Goal: Task Accomplishment & Management: Use online tool/utility

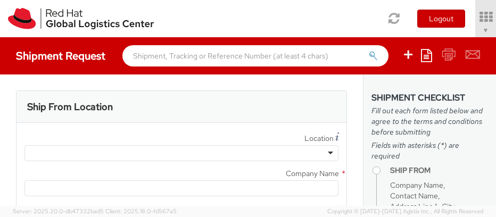
select select "901"
select select
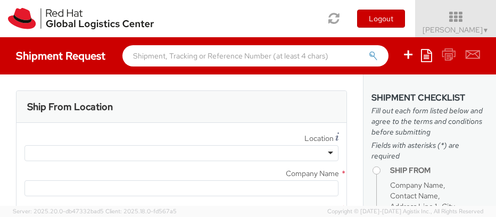
type input "Red Hat, Inc."
type input "[PERSON_NAME]"
type input "[STREET_ADDRESS]"
type input "RALEIGH"
type input "27601"
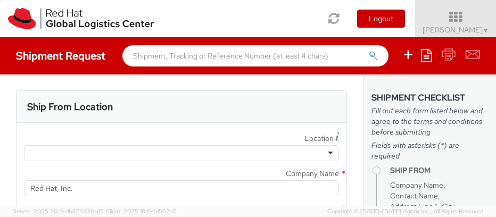
type input "919-754-4950"
type input "solee@redhat.com"
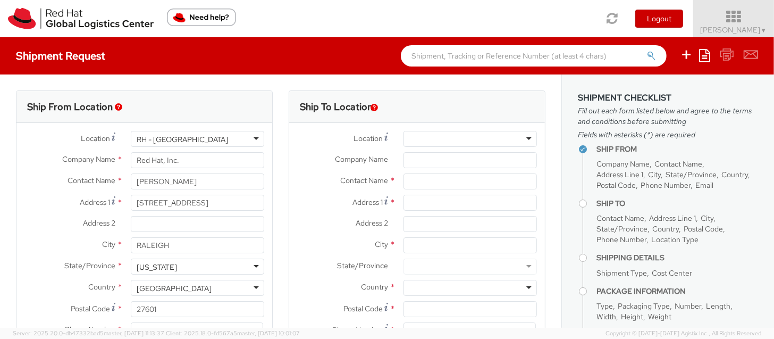
click at [495, 20] on icon at bounding box center [734, 17] width 93 height 15
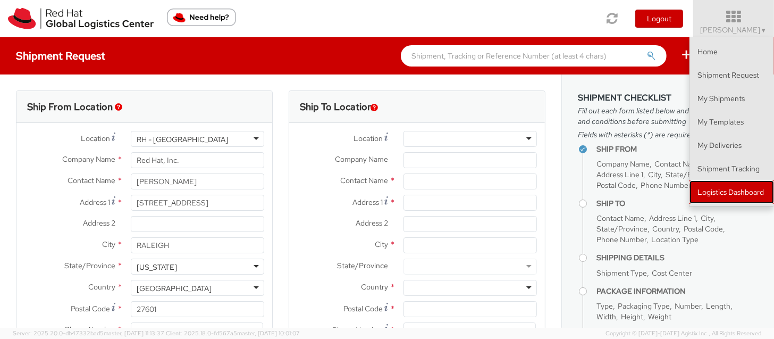
click at [495, 191] on link "Logistics Dashboard" at bounding box center [732, 191] width 85 height 23
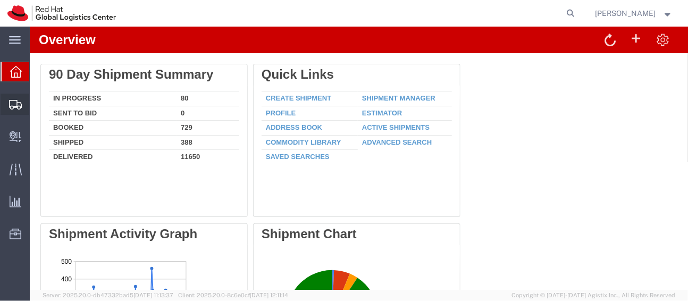
click at [0, 0] on span "Shipment Manager" at bounding box center [0, 0] width 0 height 0
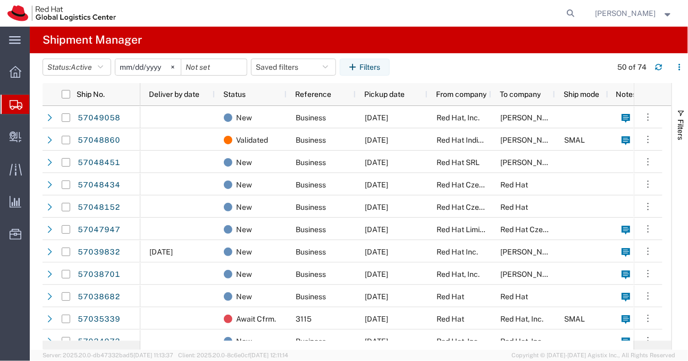
click at [0, 0] on span "Create Shipment" at bounding box center [0, 0] width 0 height 0
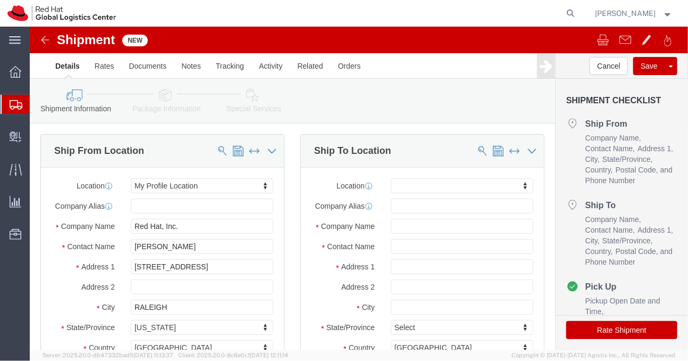
click div "Company Name"
click span
select select "MYPROFILE"
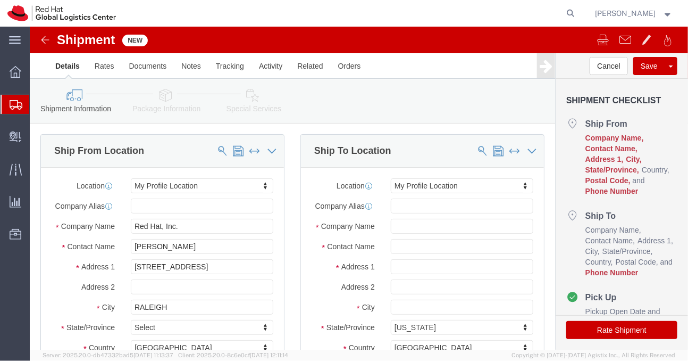
click div "Location My Profile Location My Profile Location RH - Amsterdam - MSO RH - Amst…"
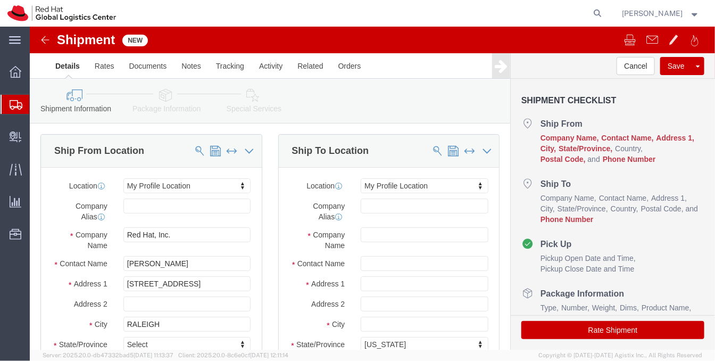
scroll to position [48, 0]
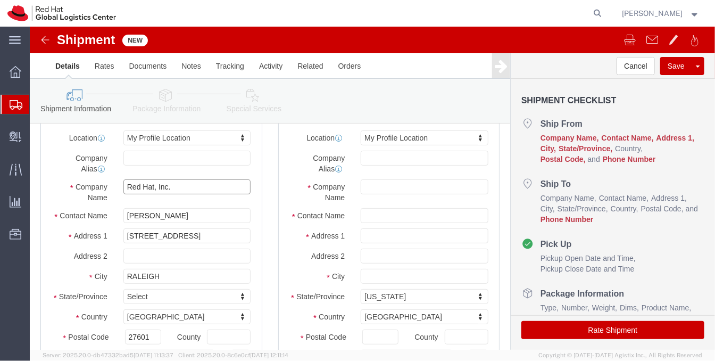
click input "Red Hat, Inc."
type input "Marriott"
type input "Christina Drew"
click input "text"
click input "Christina Drew"
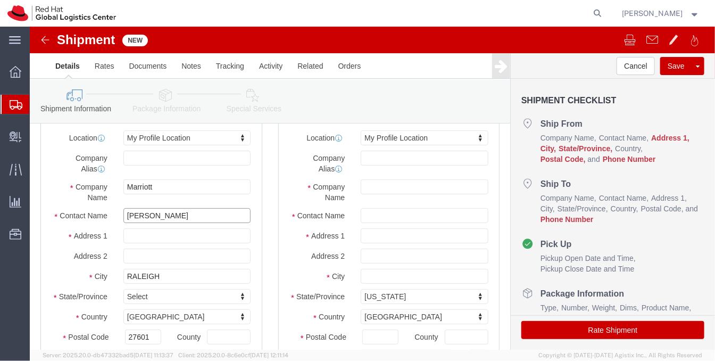
click input "Christina Drew"
click input "Marriott"
paste input "JW Marriott Minneapolis"
type input "JW Marriott Minneapolis"
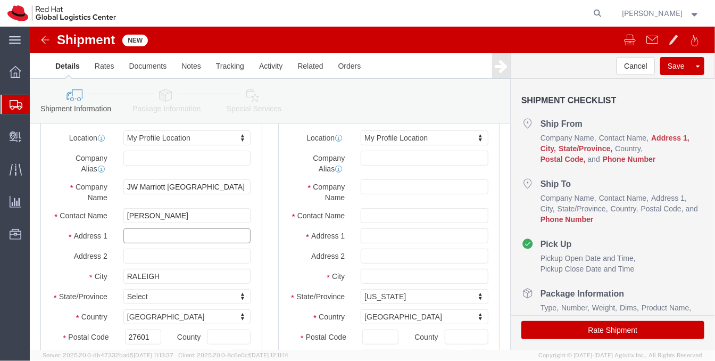
click input "text"
paste input "2141 Lindau Lane"
type input "2141 Lindau Lane"
select select
click input "RALEIGH"
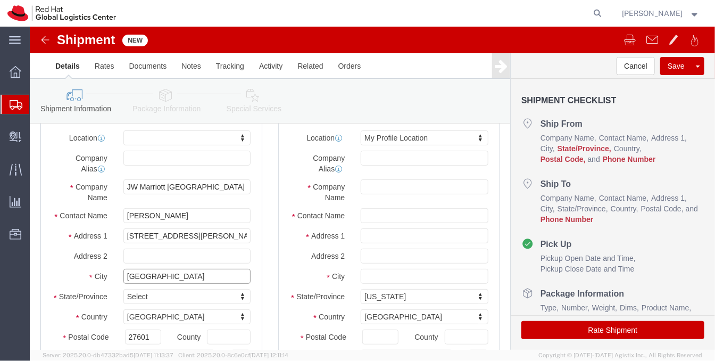
type input "Minneapolis"
type input "M"
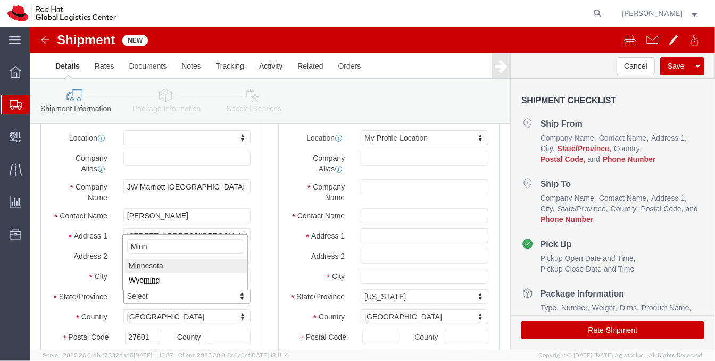
type input "Minne"
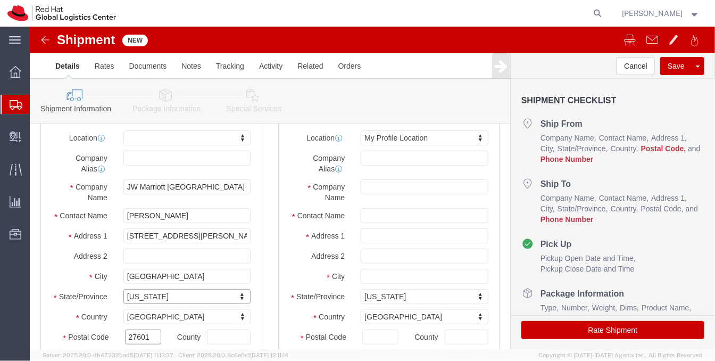
click input "27601"
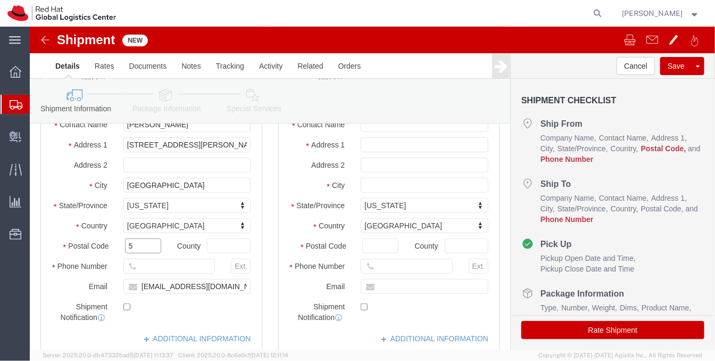
scroll to position [139, 0]
type input "55425"
click input "text"
type input "1234567890"
click input "text"
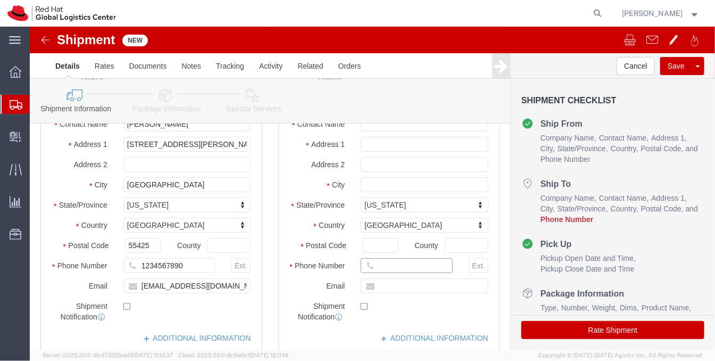
type input "5"
type input "6266325371"
click label
click input "checkbox"
checkbox input "true"
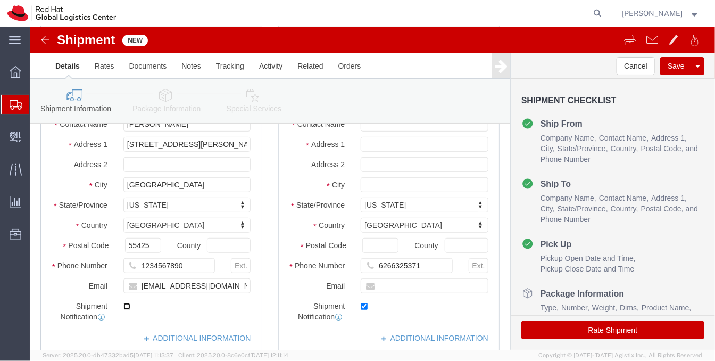
click input "checkbox"
checkbox input "true"
click input "solee@redhat.com"
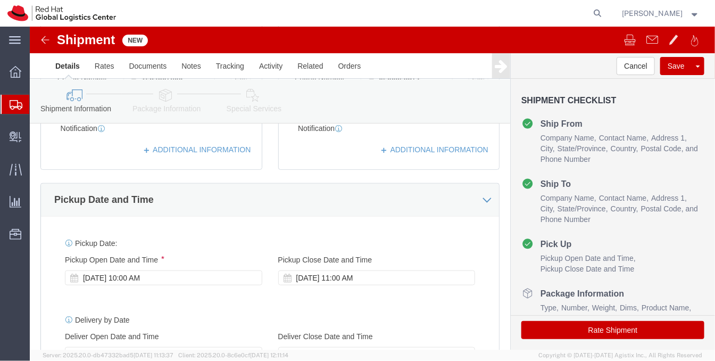
scroll to position [328, 0]
type input "jlien@redhat.com"
click div "Oct 07 2025 10:00 AM"
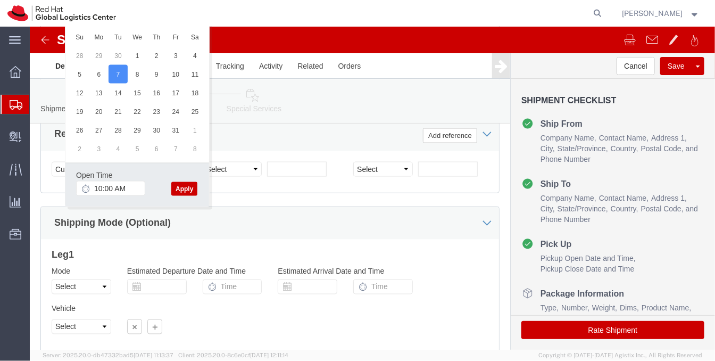
click button "Apply"
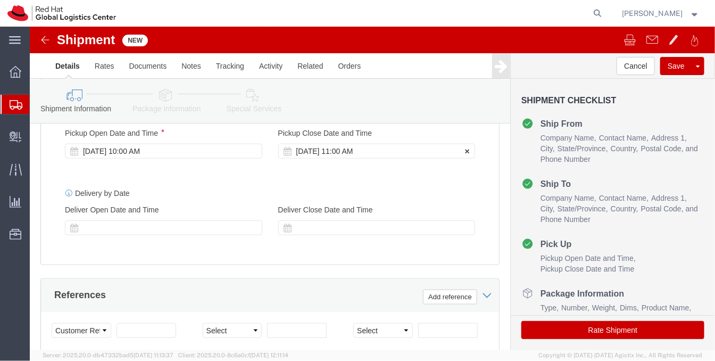
click div "Oct 07 2025 11:00 AM"
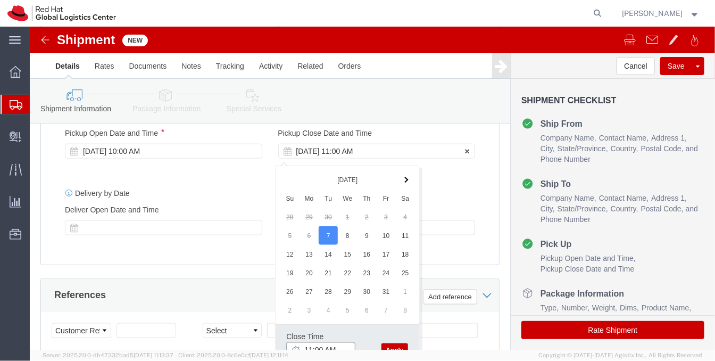
scroll to position [461, 0]
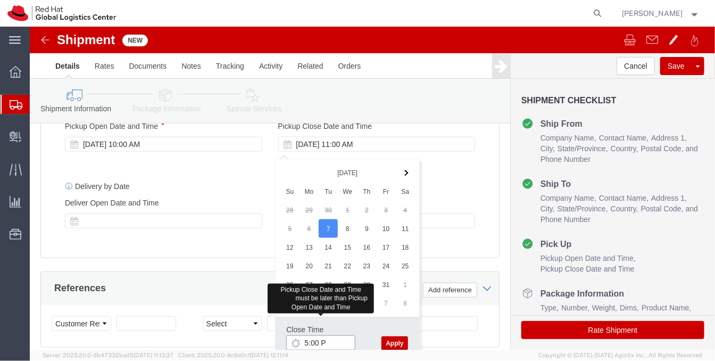
type input "5:00 PM"
click button "Apply"
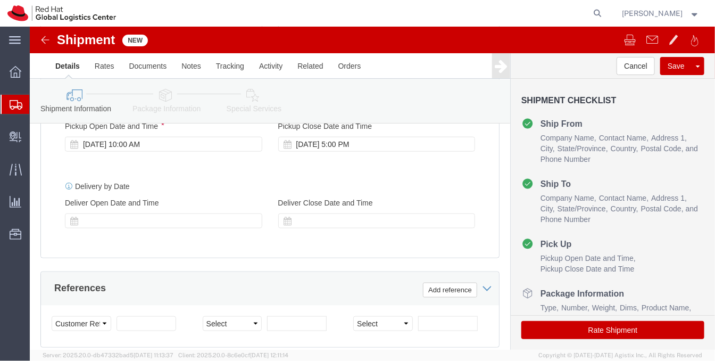
click button "Rate Shipment"
click icon
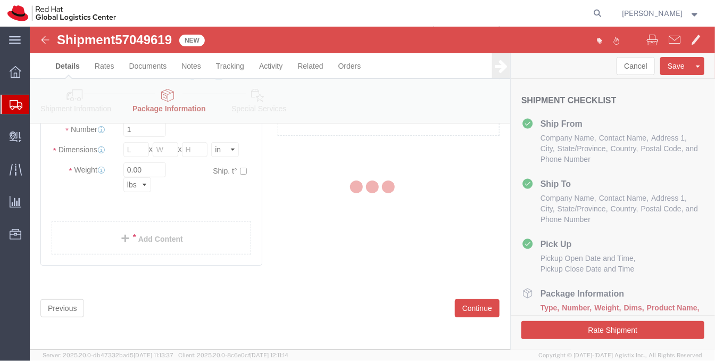
scroll to position [60, 0]
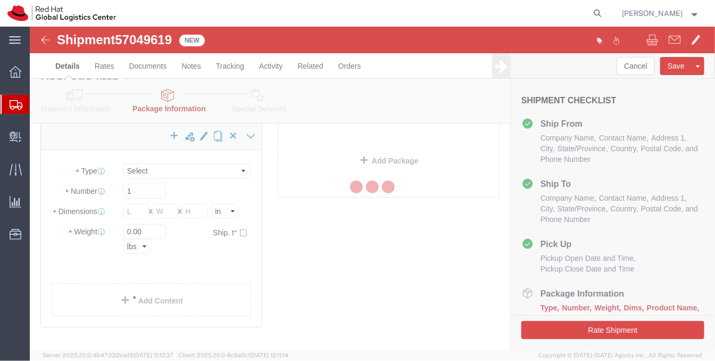
select select
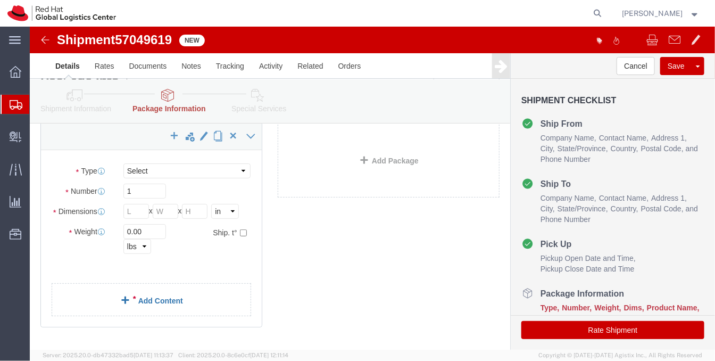
click link "Add Content"
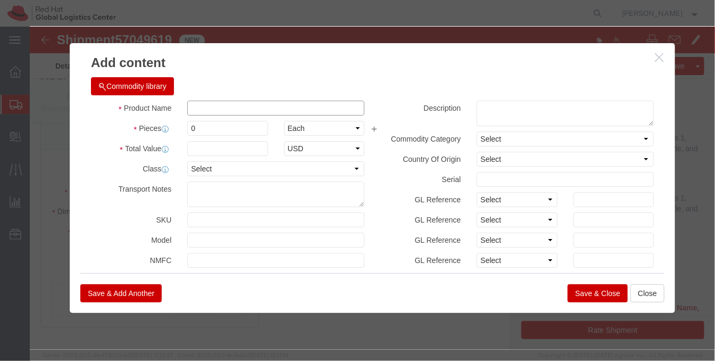
click input "text"
click input "0"
type input "2"
click input "text"
type input "Tablecloth"
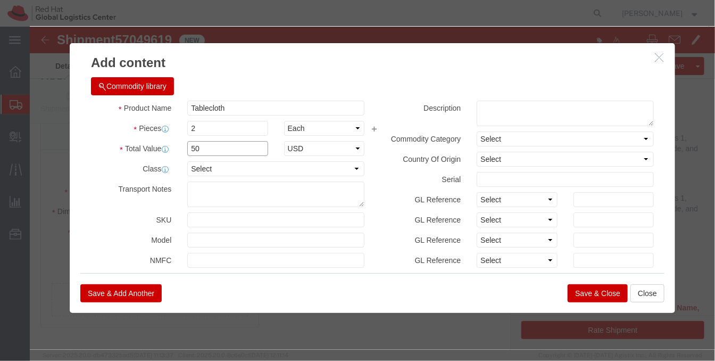
type input "50"
click button "Save & Close"
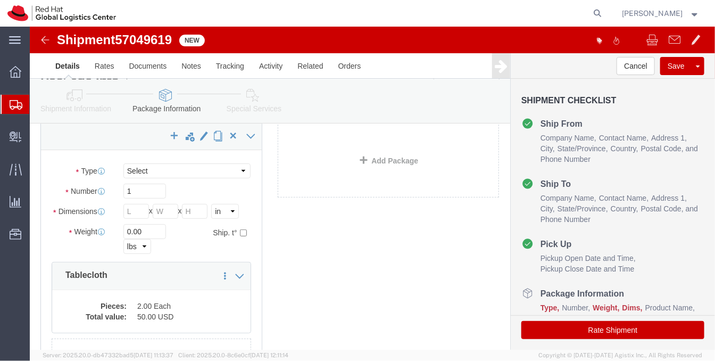
click div "x Package Type Select Case(s) Crate(s) Envelope Large Box Medium Box PAK Skid(s…"
click select "Select Case(s) Crate(s) Envelope Large Box Medium Box PAK Skid(s) Small Box Sma…"
select select "PAK"
click select "Select Case(s) Crate(s) Envelope Large Box Medium Box PAK Skid(s) Small Box Sma…"
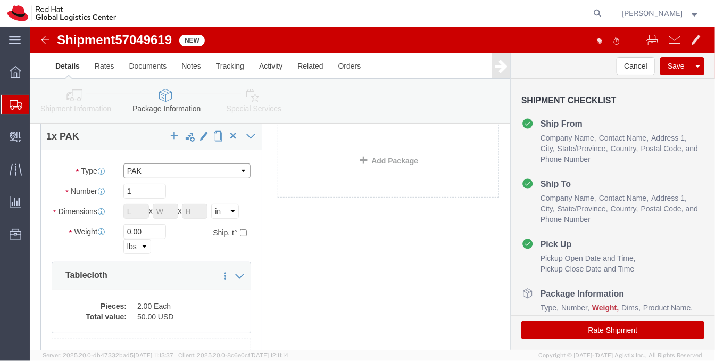
type input "10.25"
type input "12.75"
type input "1.00"
click input "0.00"
type input "2.00"
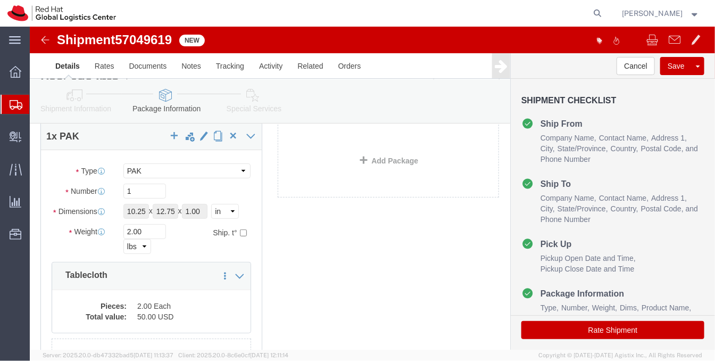
click link "Special Services"
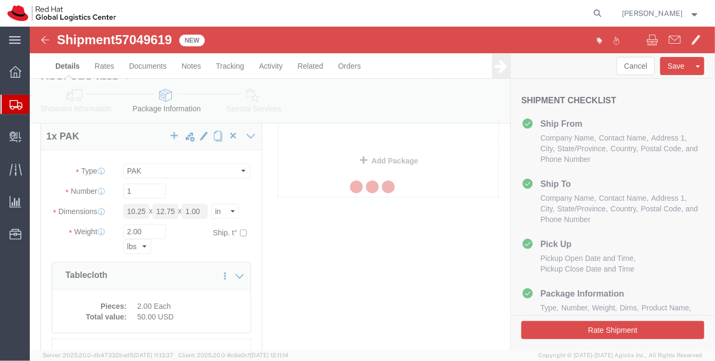
select select
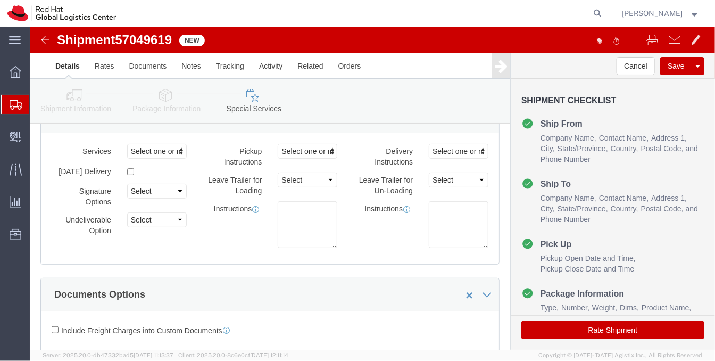
select select "COSTCENTER"
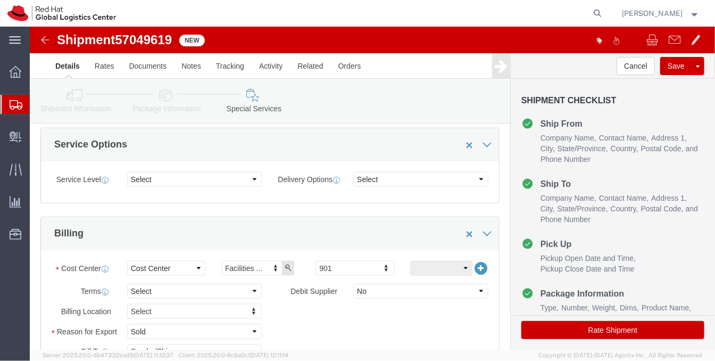
scroll to position [485, 0]
type input "512"
click button "Rate Shipment"
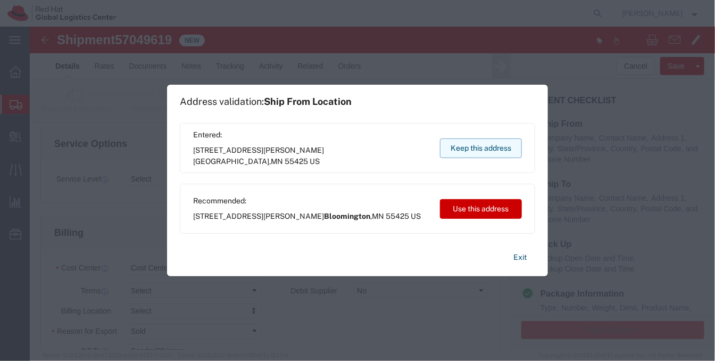
click at [458, 147] on button "Keep this address" at bounding box center [481, 148] width 82 height 20
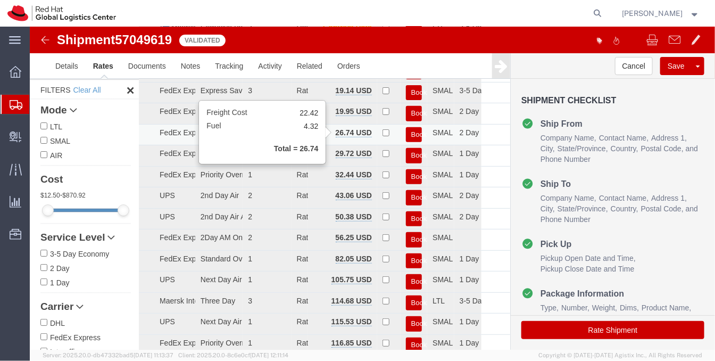
scroll to position [0, 0]
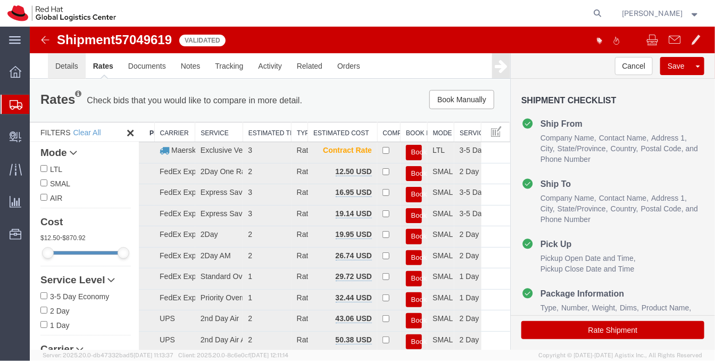
click at [66, 71] on link "Details" at bounding box center [66, 66] width 38 height 26
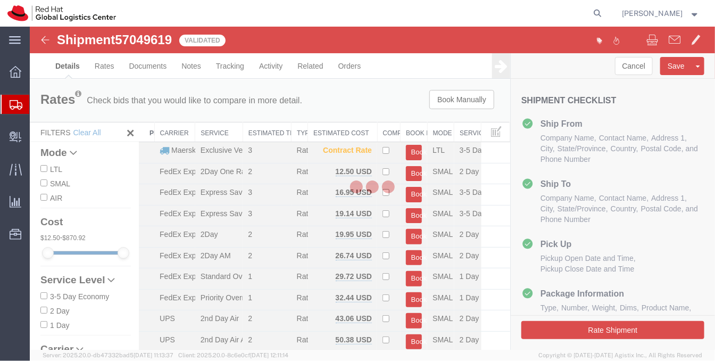
select select "38014"
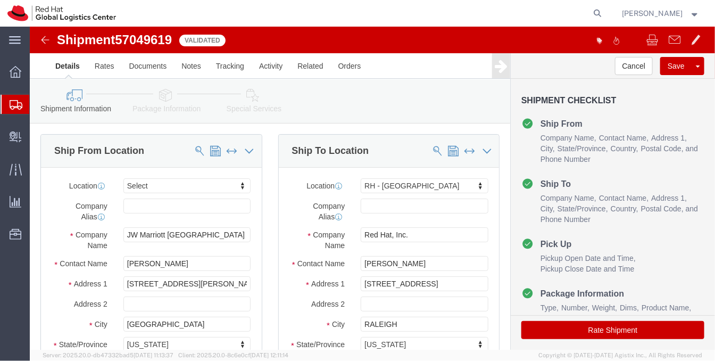
click div "Ship From Location Location Select Select My Profile Location RH - Amsterdam - …"
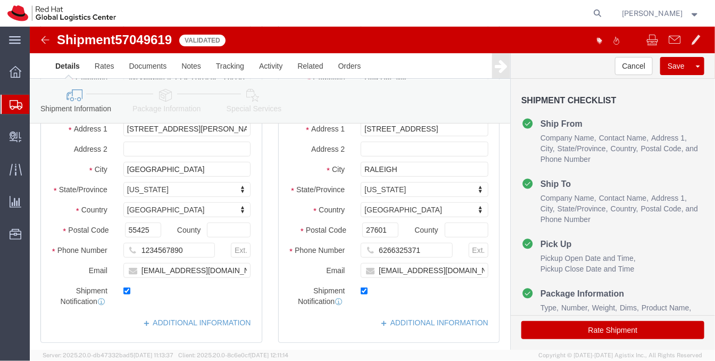
scroll to position [155, 0]
click div "Location Select Select My Profile Location RH - Amsterdam - MSO RH - Amsterdam …"
click link "Package Information"
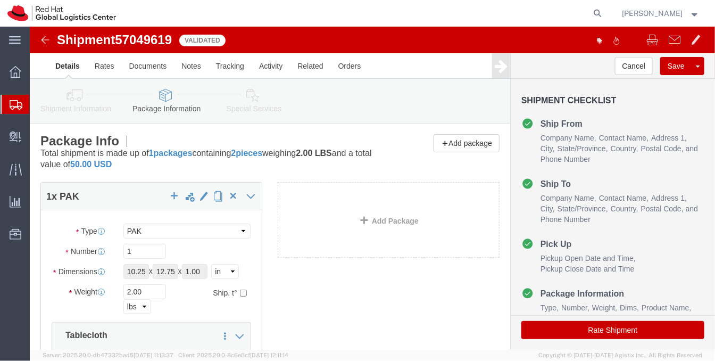
scroll to position [177, 0]
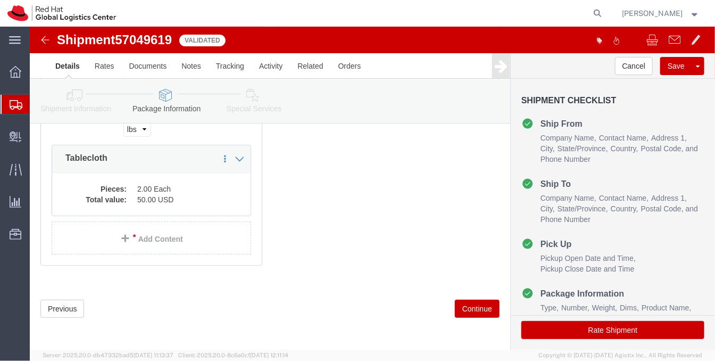
click icon
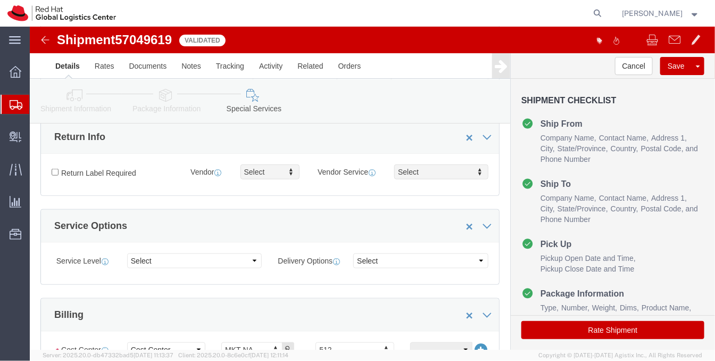
scroll to position [403, 0]
drag, startPoint x: 520, startPoint y: 296, endPoint x: 498, endPoint y: 292, distance: 22.1
click button "Rate Shipment"
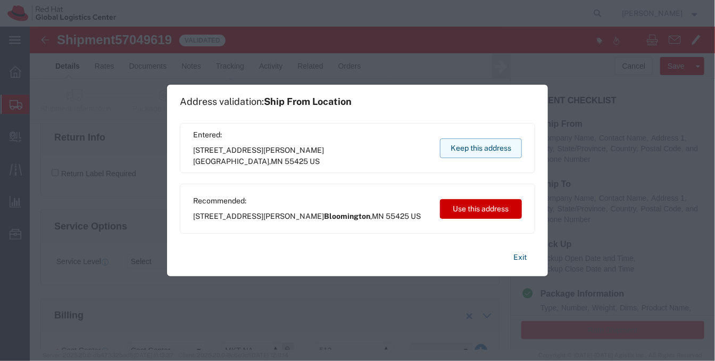
click at [464, 147] on button "Keep this address" at bounding box center [481, 148] width 82 height 20
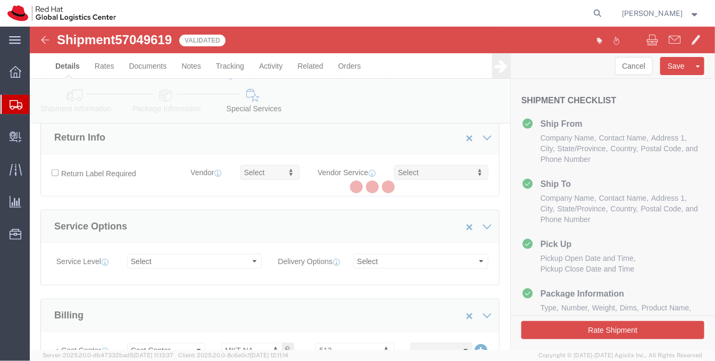
click at [464, 147] on div at bounding box center [372, 188] width 685 height 323
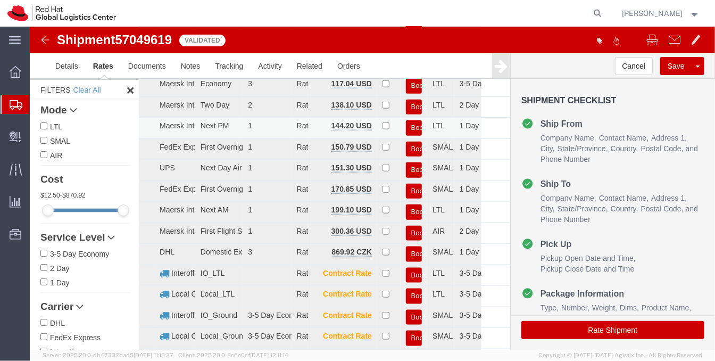
scroll to position [0, 0]
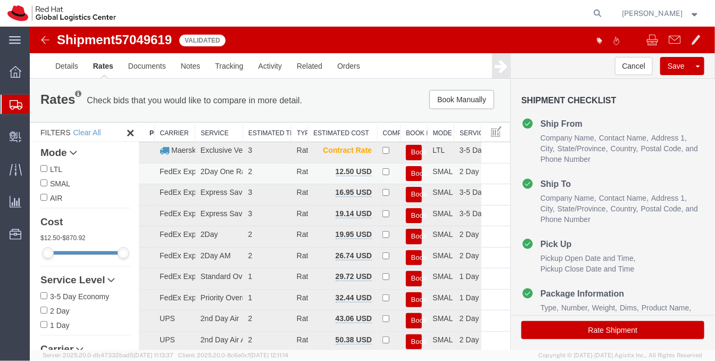
click at [409, 171] on button "Book" at bounding box center [413, 172] width 16 height 15
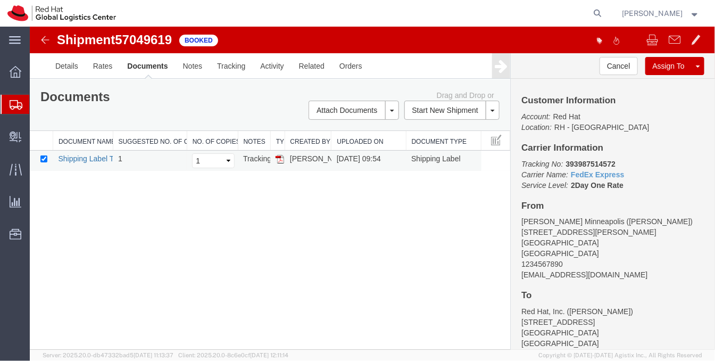
drag, startPoint x: 378, startPoint y: 29, endPoint x: 81, endPoint y: 160, distance: 324.3
click at [81, 160] on link "Shipping Label Thermal" at bounding box center [96, 158] width 79 height 9
click at [55, 63] on link "Details" at bounding box center [66, 66] width 38 height 26
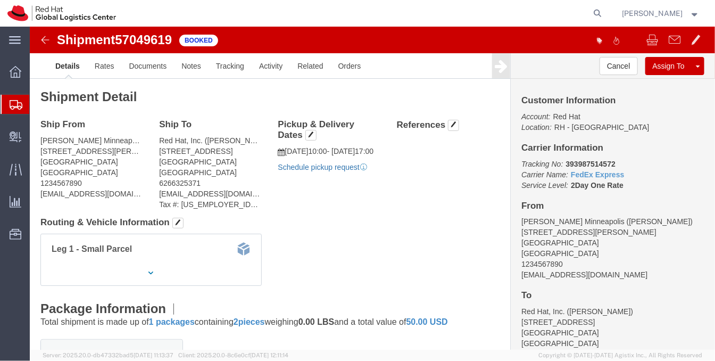
click link "Schedule pickup request"
click b "MICA3043"
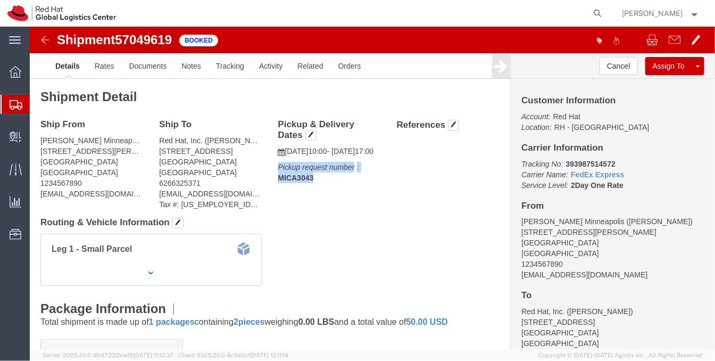
click p "Pickup request number : MICA3043"
click b "MICA3043"
copy b "MICA3043"
click div "Leg 1 - Small Parcel"
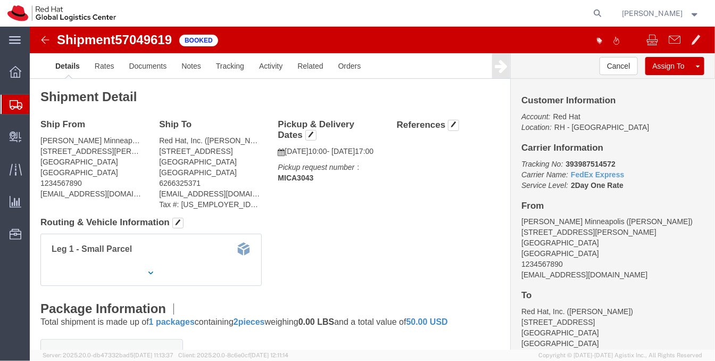
click b "MICA3043"
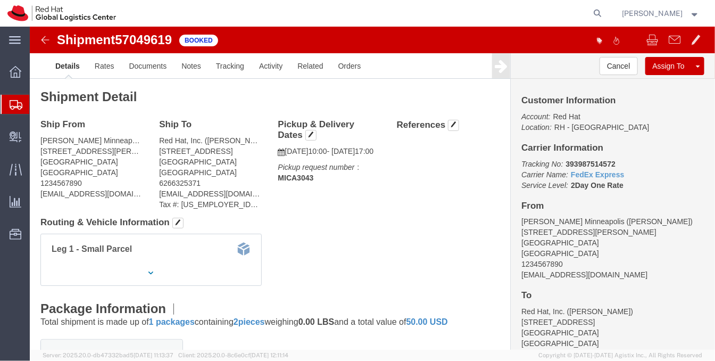
click div "Ship From JW Marriott Minneapolis (Christina Drew) 2141 Lindau Lane Minneapolis…"
click div "Leg 1 - Small Parcel"
click at [0, 0] on span "Create Shipment" at bounding box center [0, 0] width 0 height 0
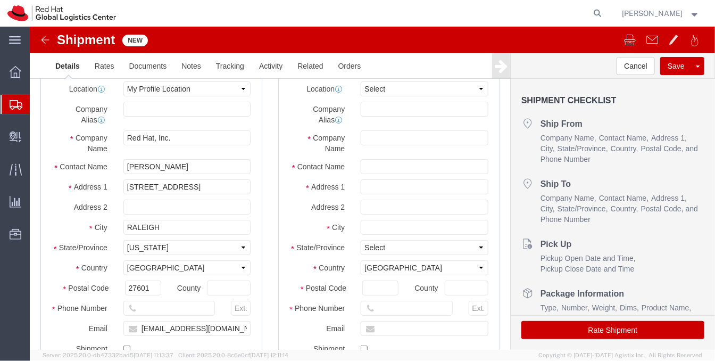
select select "MYPROFILE"
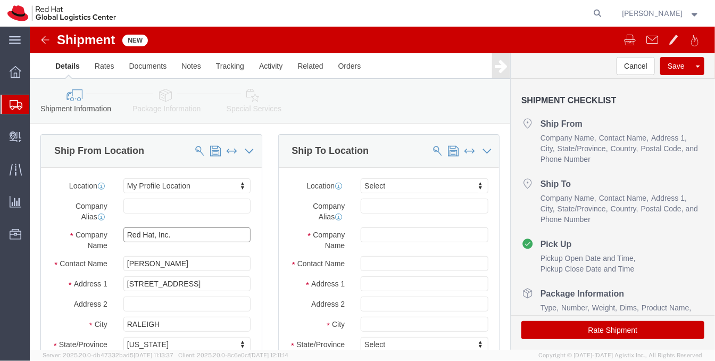
click input "Red Hat, Inc."
click input "text"
paste input "Hyatt Regency Huntington Beach"
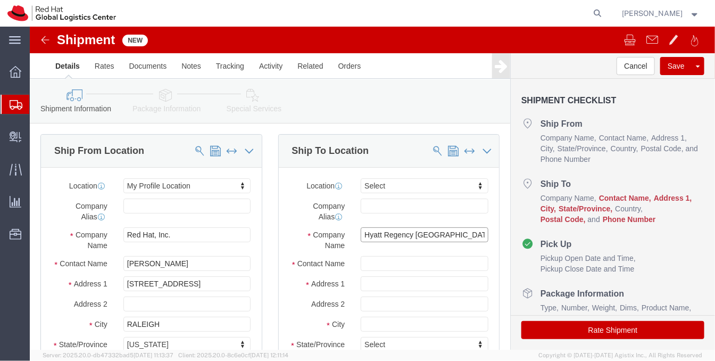
type input "Hyatt Regency Huntington Beach"
click input "text"
paste input "21500 Pacific Coast Highway"
type input "21500 Pacific Coast Highway"
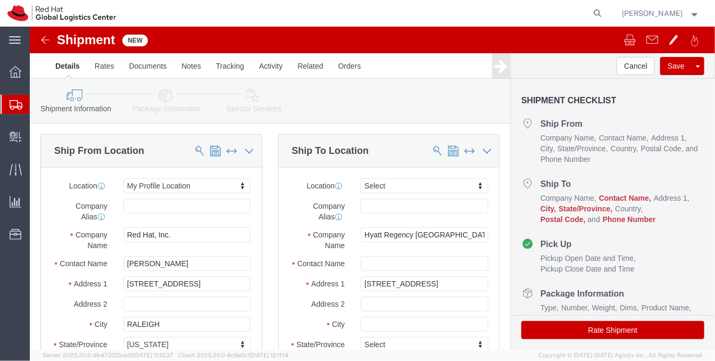
click div "Company Alias"
click input "text"
paste input "Lauren Leibel - October 8"
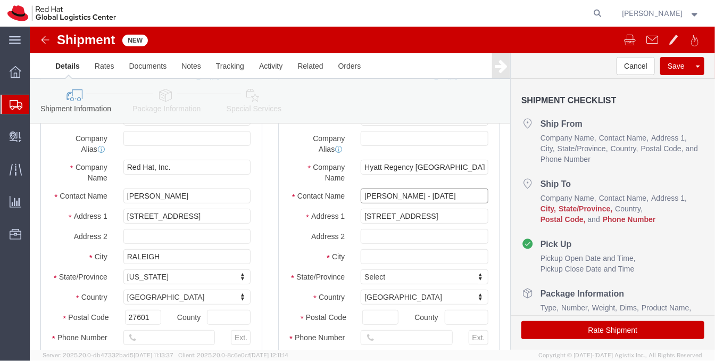
scroll to position [68, 0]
type input "Lauren Leibel - October 8"
click input "text"
paste input "Huntington Beach"
type input "Huntington Beach"
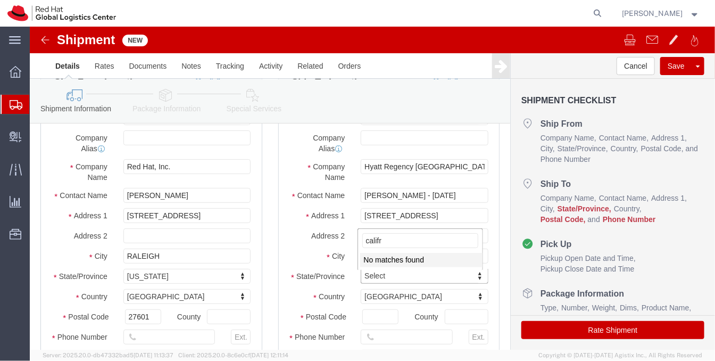
type input "calif"
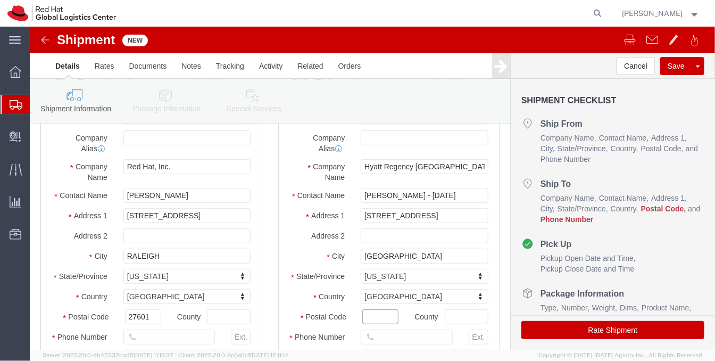
click input "Postal Code"
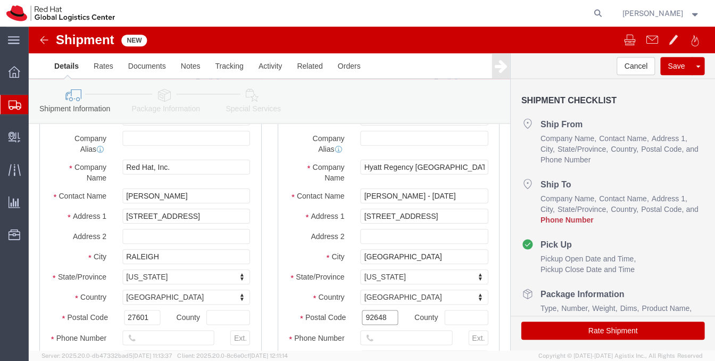
scroll to position [0, 0]
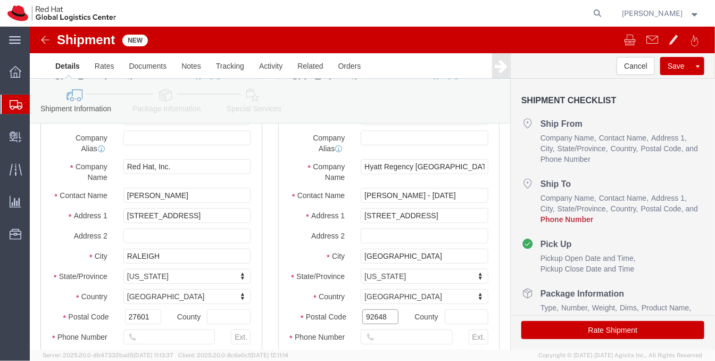
type input "92648"
click label "Address 2"
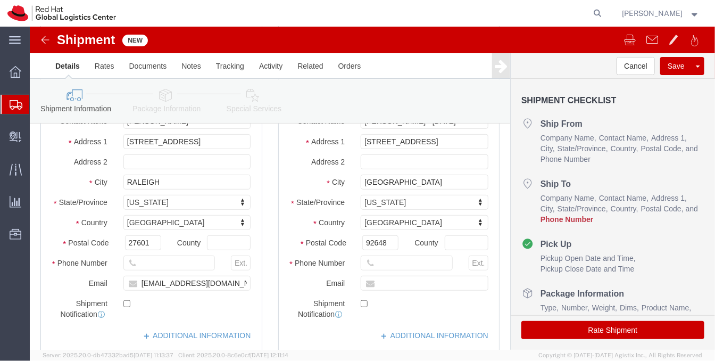
scroll to position [143, 0]
click input "text"
type input "6266325371"
click input "text"
click input "checkbox"
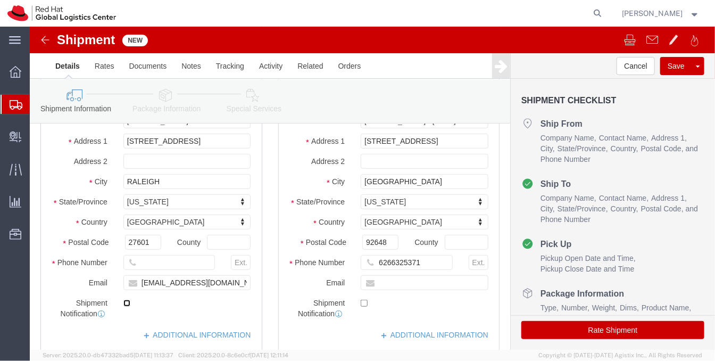
checkbox input "true"
click input "6266325371"
click input "text"
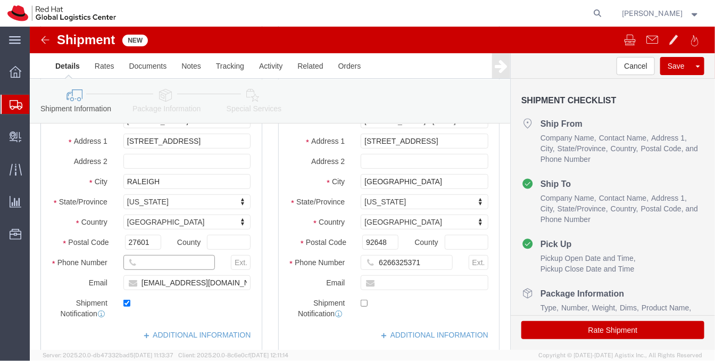
paste input "6266325371"
type input "6266325371"
click input "text"
type input "lleibel@redhat.com"
click label
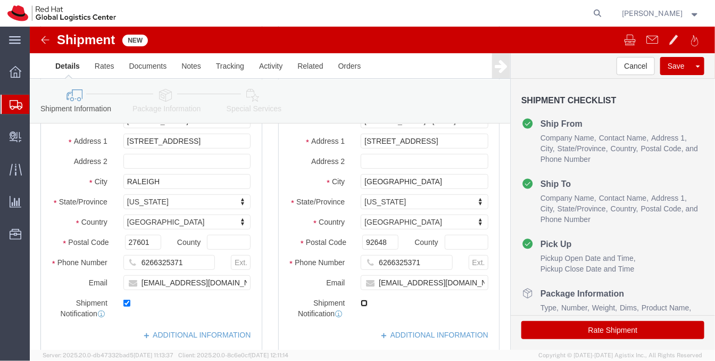
click input "checkbox"
checkbox input "true"
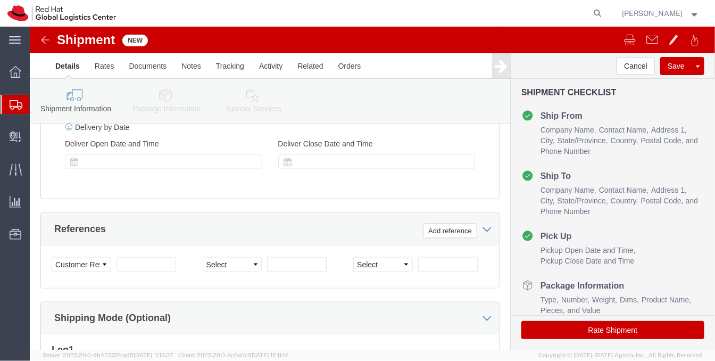
scroll to position [512, 0]
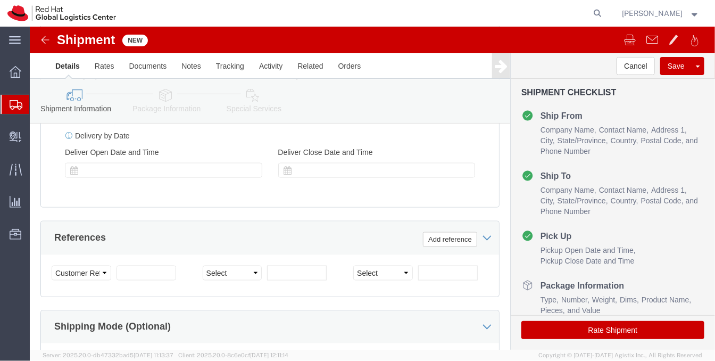
click icon
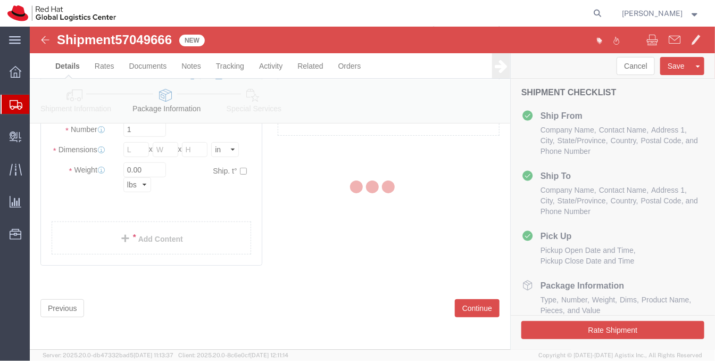
scroll to position [60, 0]
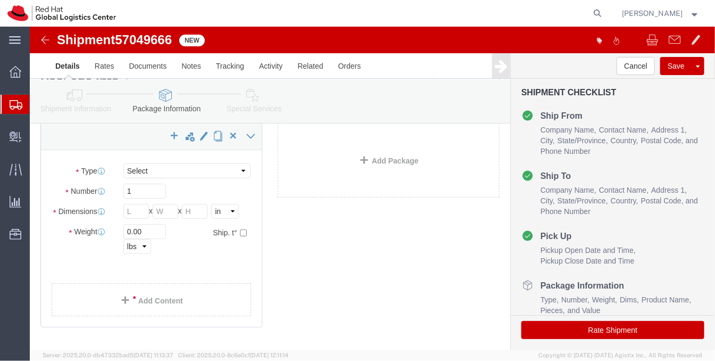
click at [396, 18] on agx-global-search at bounding box center [436, 13] width 340 height 27
click select "Select Case(s) Crate(s) Envelope Large Box Medium Box PAK Skid(s) Small Box Sma…"
select select "YRPK"
click select "Select Case(s) Crate(s) Envelope Large Box Medium Box PAK Skid(s) Small Box Sma…"
click div "1 x Your Packaging Package Type Select Case(s) Crate(s) Envelope Large Box Medi…"
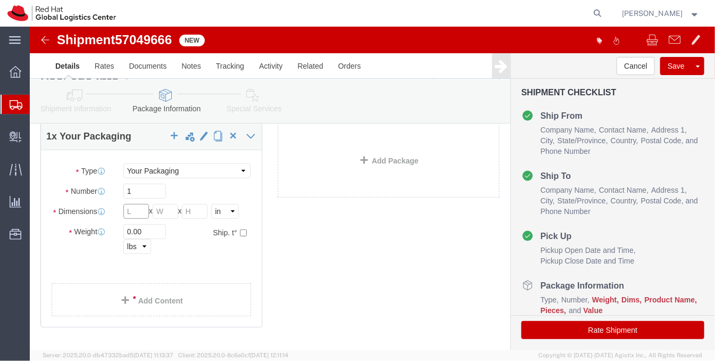
click input "text"
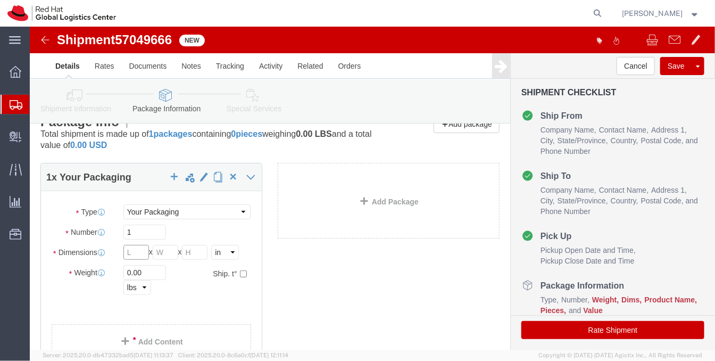
scroll to position [19, 0]
type input "12"
type input "10"
type input "8"
type input "4"
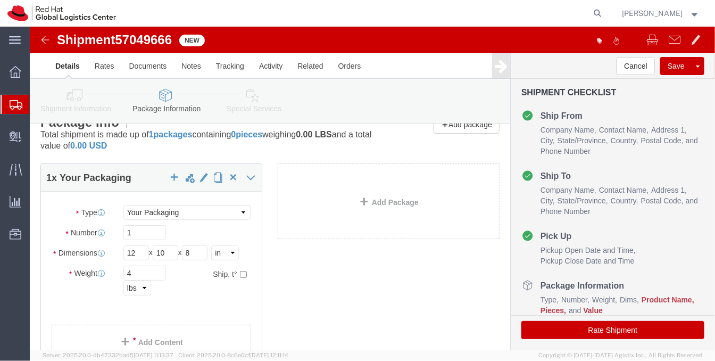
click div "Package Type Select Case(s) Crate(s) Envelope Large Box Medium Box PAK Skid(s) …"
click link "Add Content"
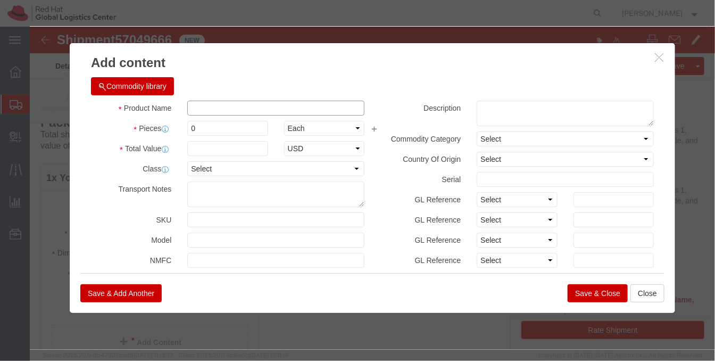
click input "text"
type input "2 ipads, 2 lisen phone accessories"
type input "7"
type input "4"
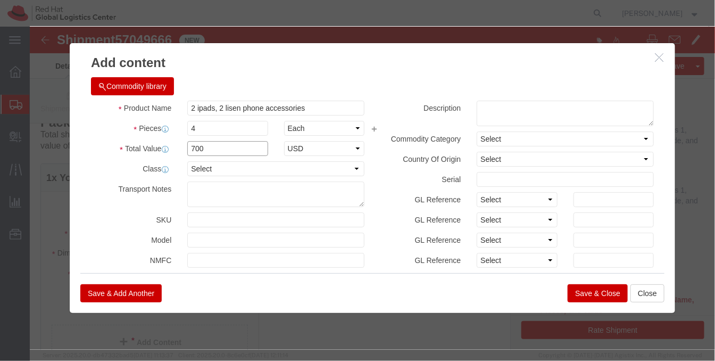
type input "700"
click button "Save & Close"
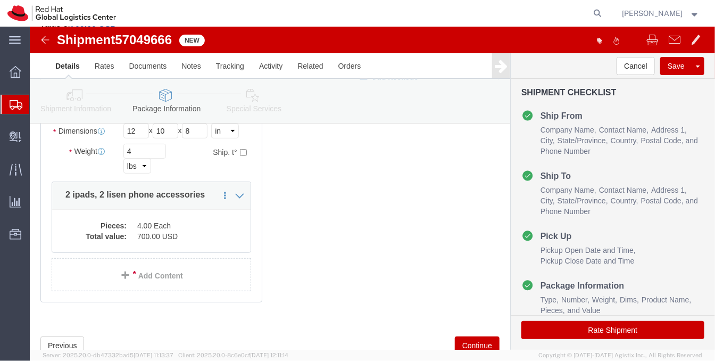
scroll to position [177, 0]
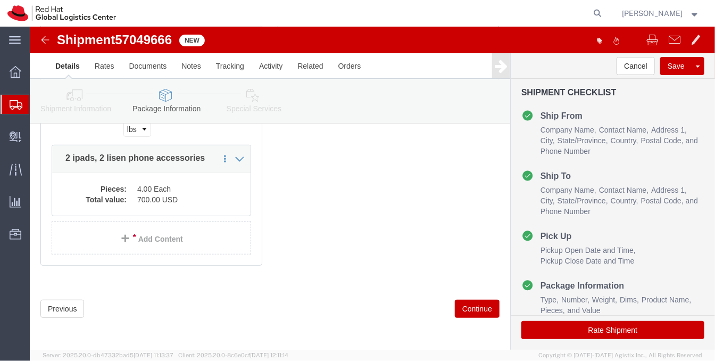
click icon
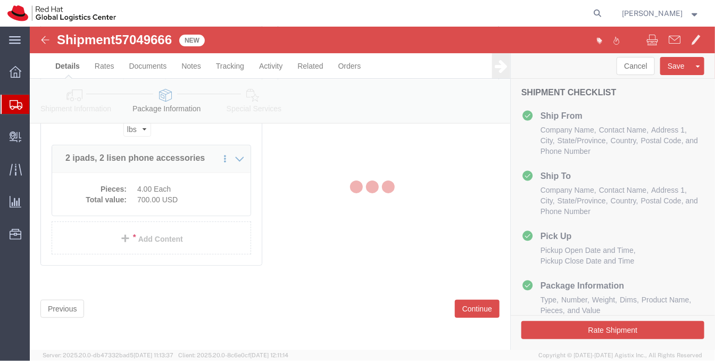
select select
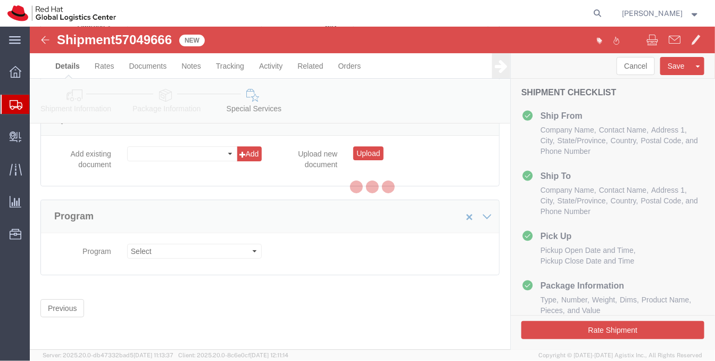
select select "COSTCENTER"
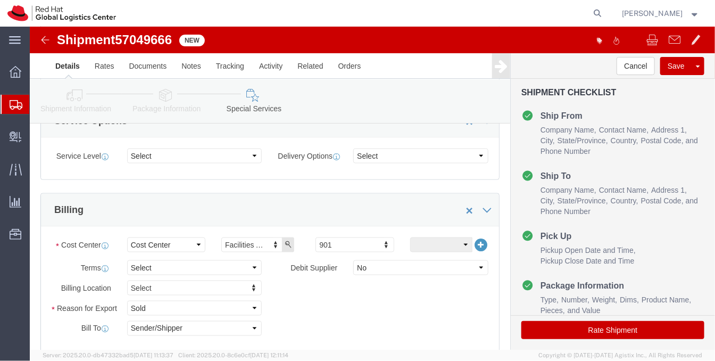
scroll to position [507, 0]
type input "512"
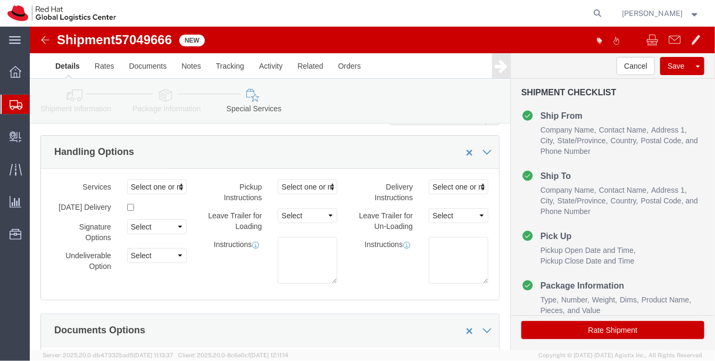
scroll to position [0, 0]
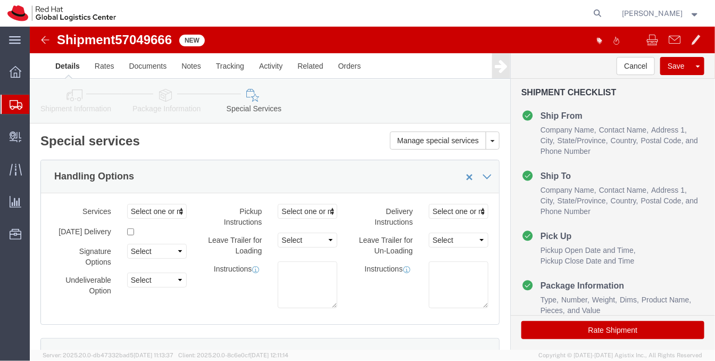
drag, startPoint x: 562, startPoint y: 305, endPoint x: 476, endPoint y: 217, distance: 123.0
click button "Rate Shipment"
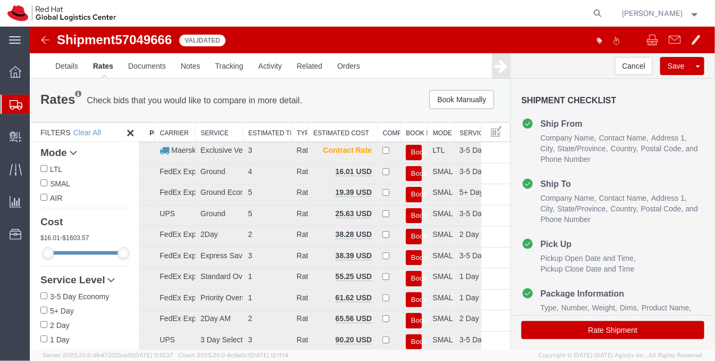
click at [510, 223] on div "Shipment Checklist Ship From Company Name Contact Name Address 1 City State/Pro…" at bounding box center [612, 213] width 204 height 271
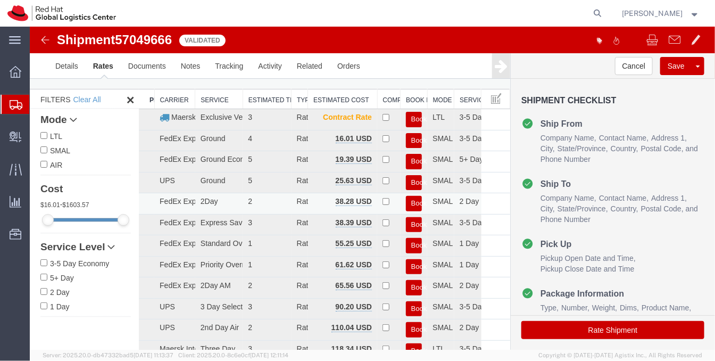
scroll to position [32, 0]
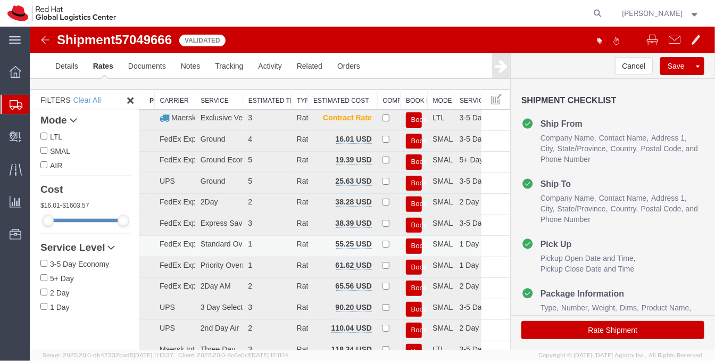
click at [405, 241] on button "Book" at bounding box center [413, 245] width 16 height 15
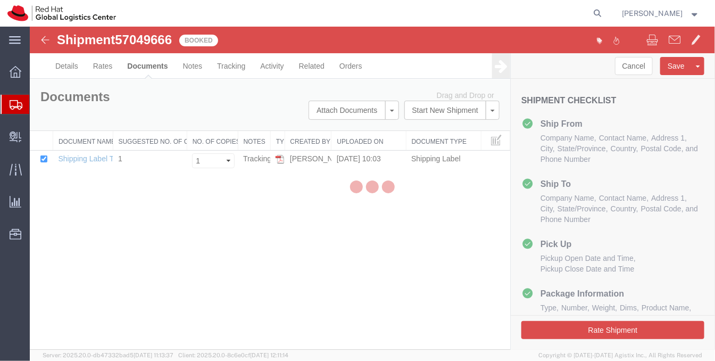
scroll to position [0, 0]
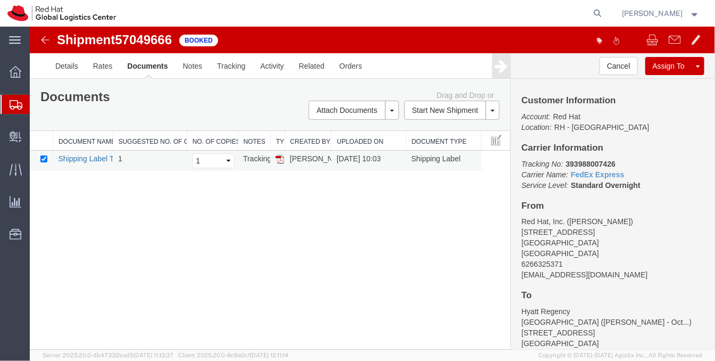
drag, startPoint x: 396, startPoint y: 29, endPoint x: 92, endPoint y: 160, distance: 330.9
click at [92, 160] on link "Shipping Label Thermal" at bounding box center [96, 158] width 79 height 9
click at [562, 159] on icon "Tracking No:" at bounding box center [541, 163] width 41 height 9
copy b "393988007426"
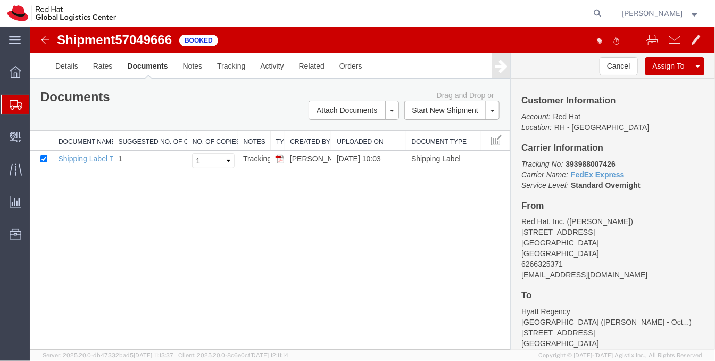
click at [273, 300] on div "Shipment 57049666 1 of 1 Booked Details Rates Documents Notes Tracking Activity…" at bounding box center [371, 187] width 685 height 323
click at [74, 161] on link "Shipping Label Thermal" at bounding box center [96, 158] width 79 height 9
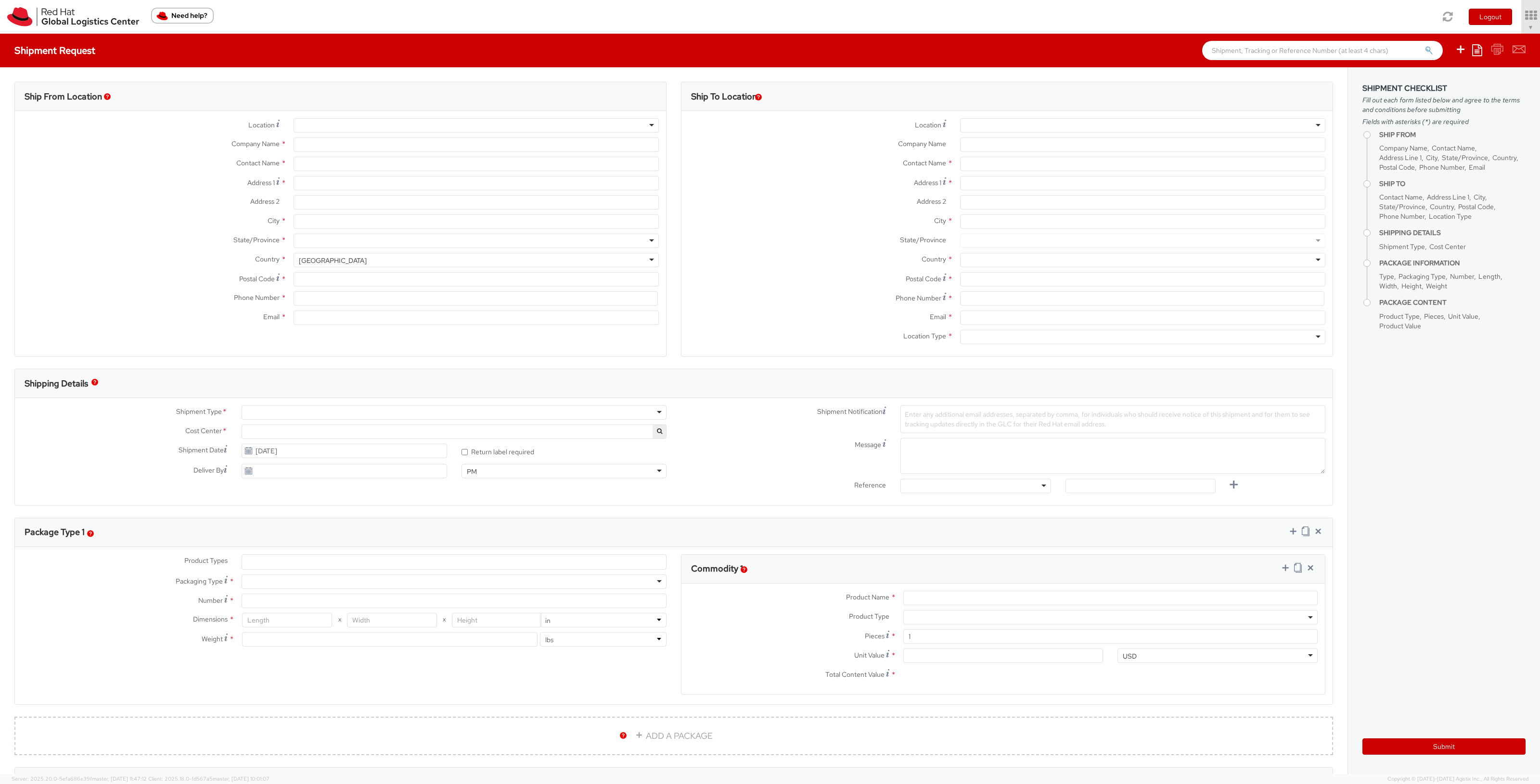
select select "901"
select select
type input "Red Hat, Inc."
type input "[PERSON_NAME]"
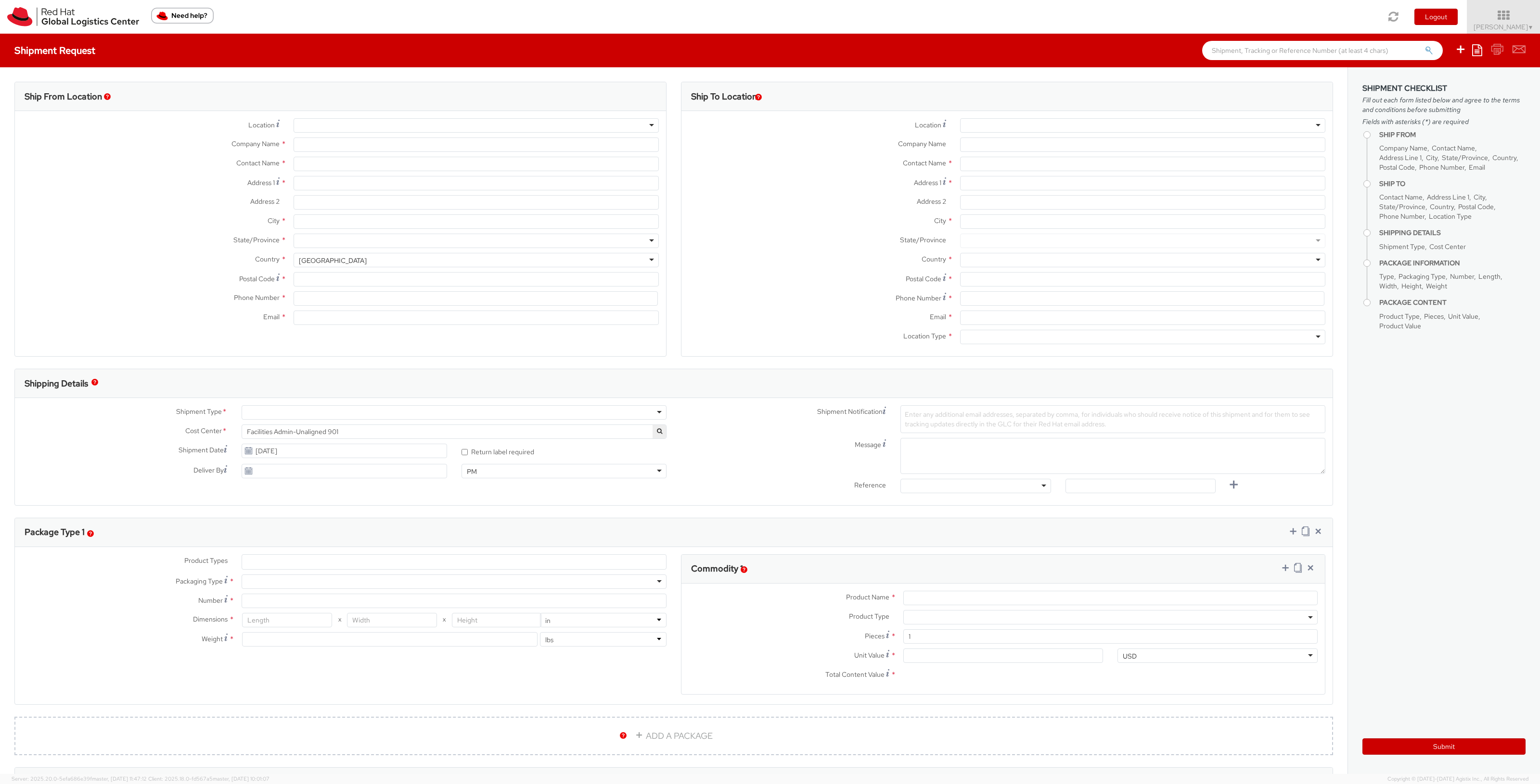
type input "[STREET_ADDRESS]"
type input "RALEIGH"
type input "27601"
type input "919-754-4950"
type input "solee@redhat.com"
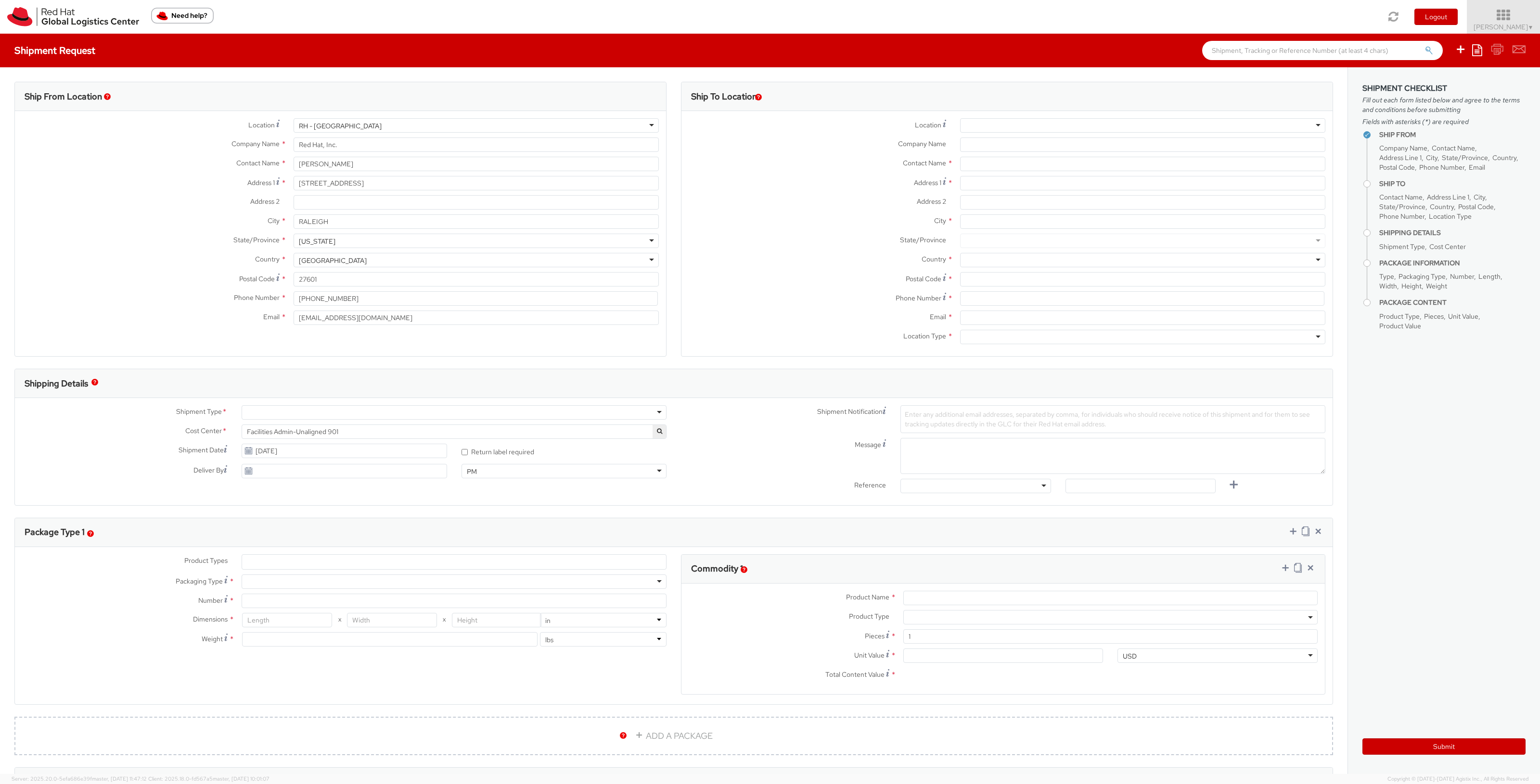
click at [1475, 24] on span "Soojung Mansberger ▼" at bounding box center [1503, 27] width 60 height 9
click at [1478, 165] on link "Logistics Dashboard" at bounding box center [1501, 173] width 77 height 21
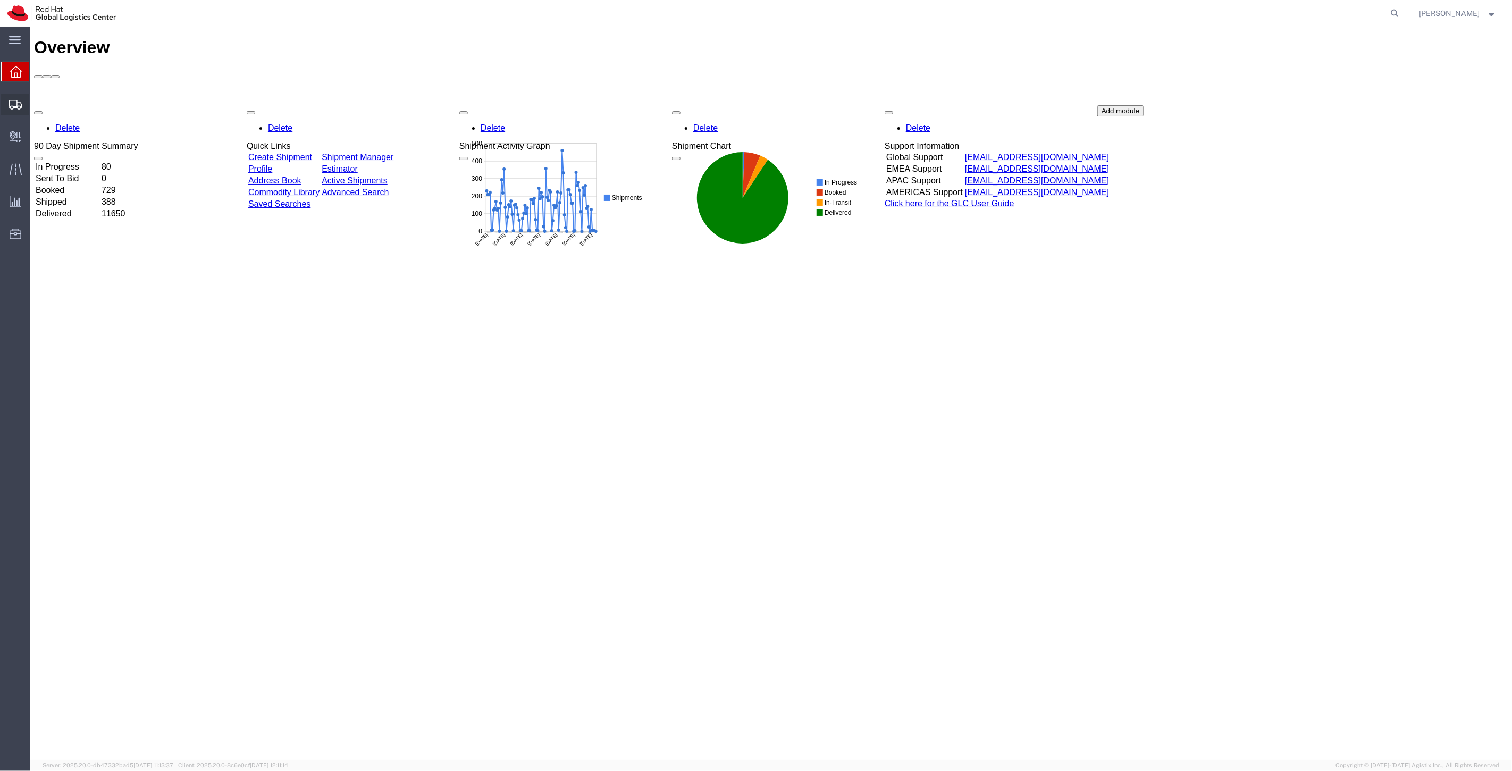
click at [0, 0] on span "Shipment Manager" at bounding box center [0, 0] width 0 height 0
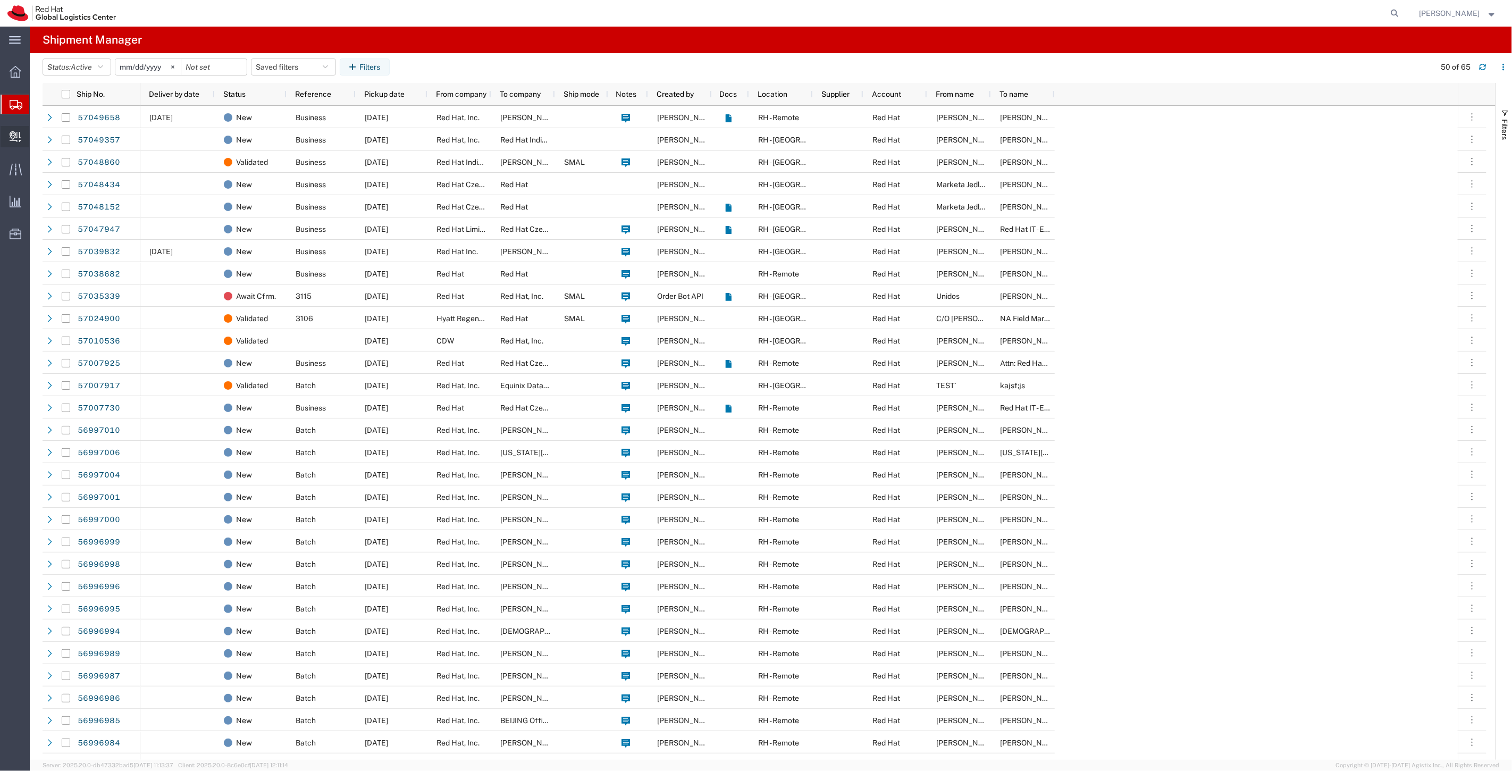
click at [0, 0] on span "Create Delivery" at bounding box center [0, 0] width 0 height 0
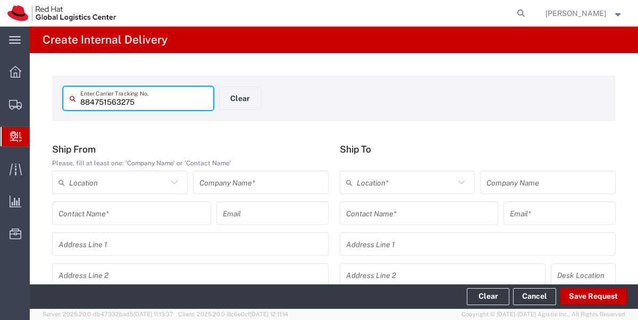
type input "884751563275"
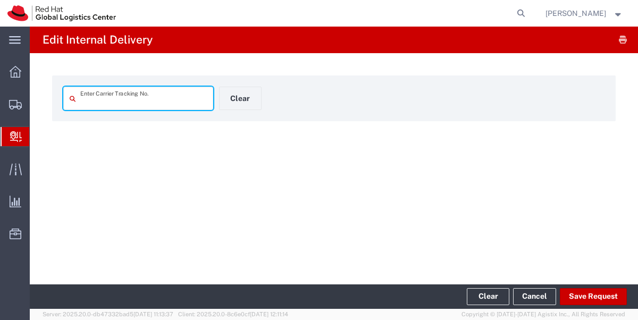
type input "884751563275"
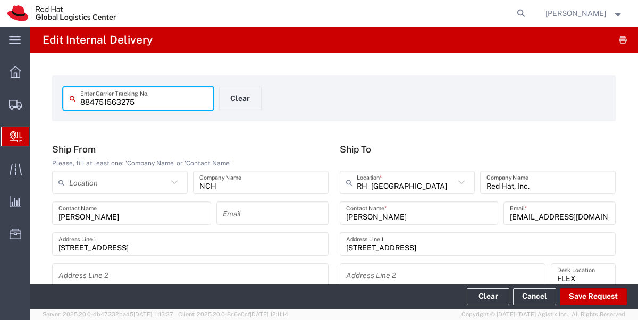
type input "[US_STATE]"
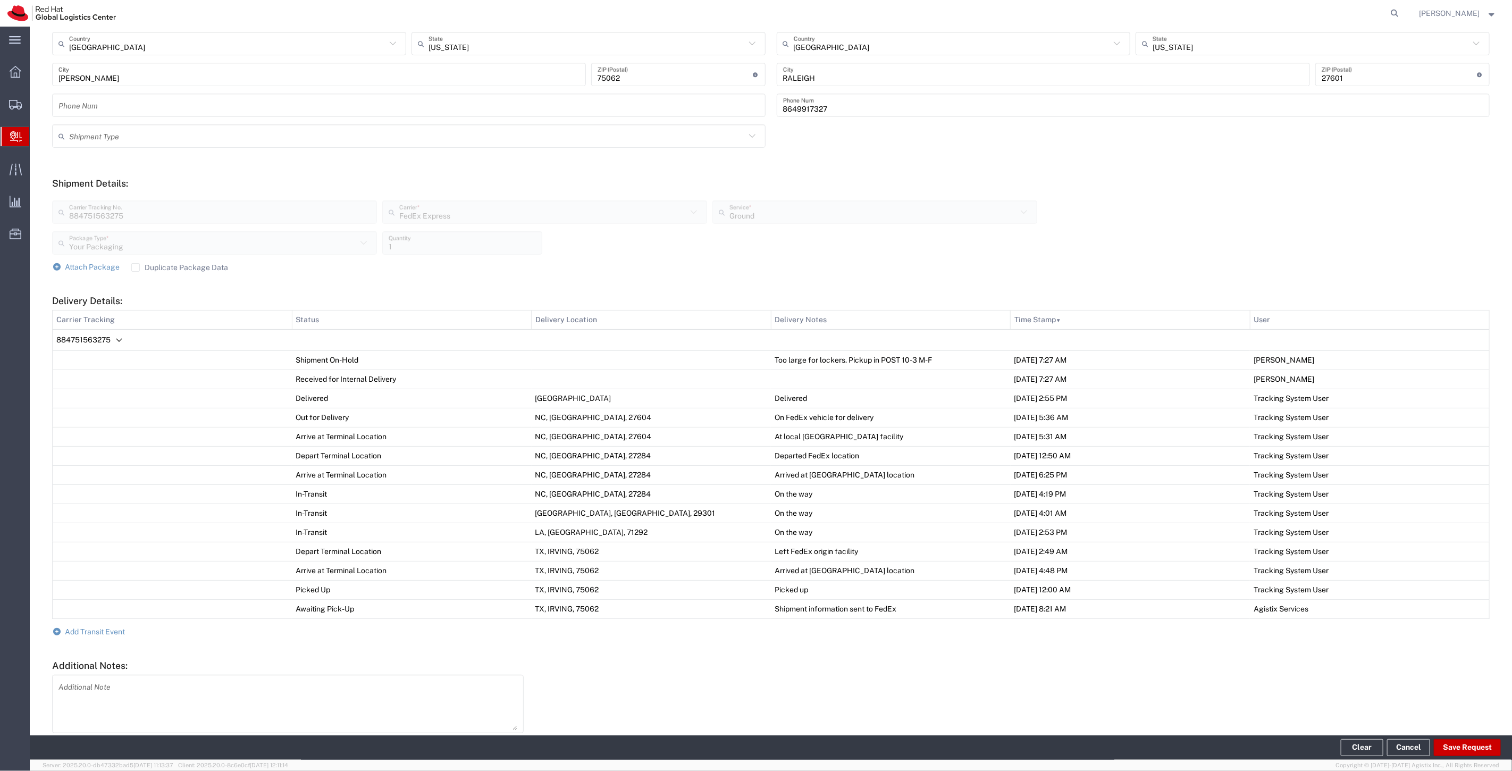
scroll to position [309, 0]
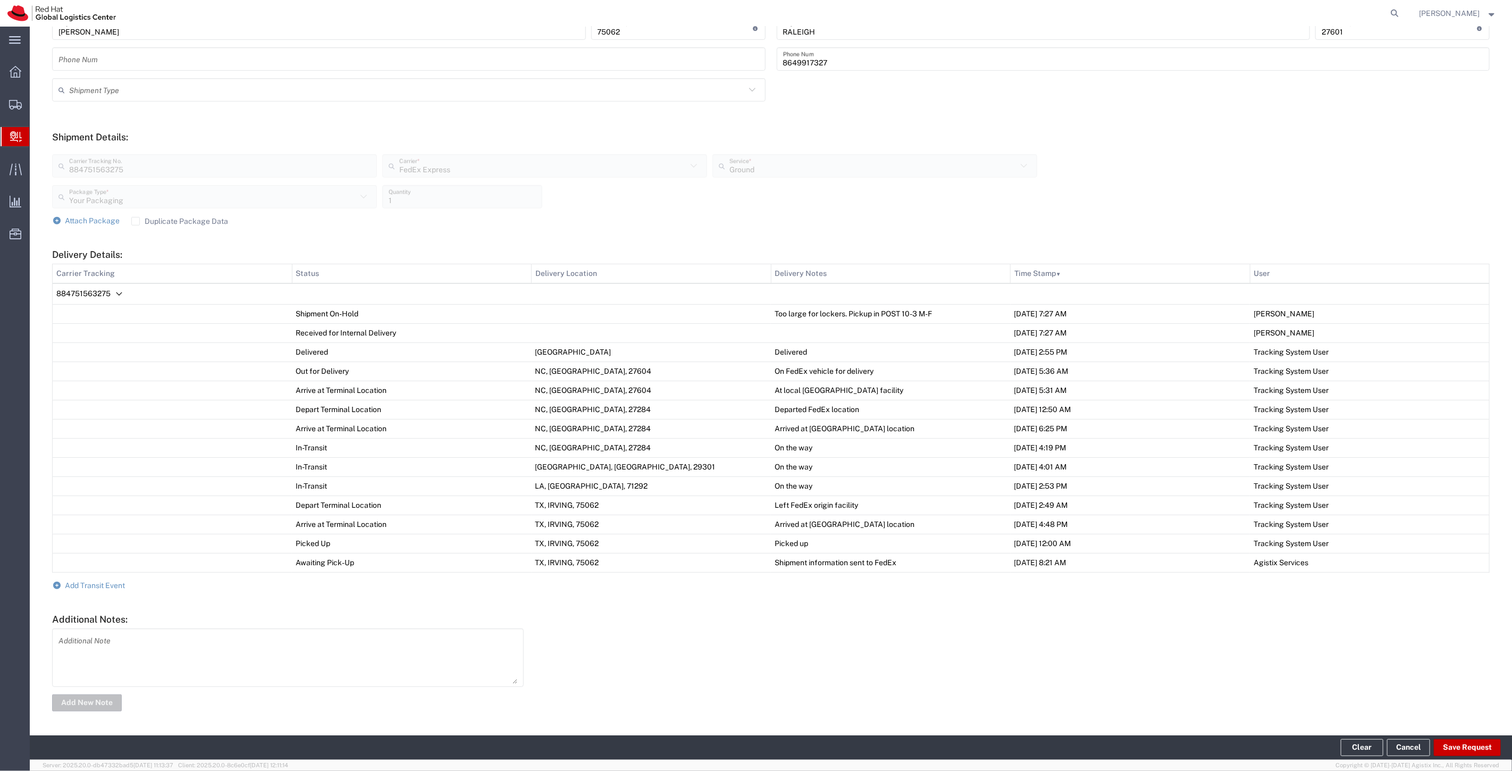
click at [115, 589] on form "Ship From Please, fill at least one: 'Company Name' or 'Contact Name' Location …" at bounding box center [771, 274] width 1438 height 878
click at [104, 583] on span "Add Transit Event" at bounding box center [95, 585] width 60 height 9
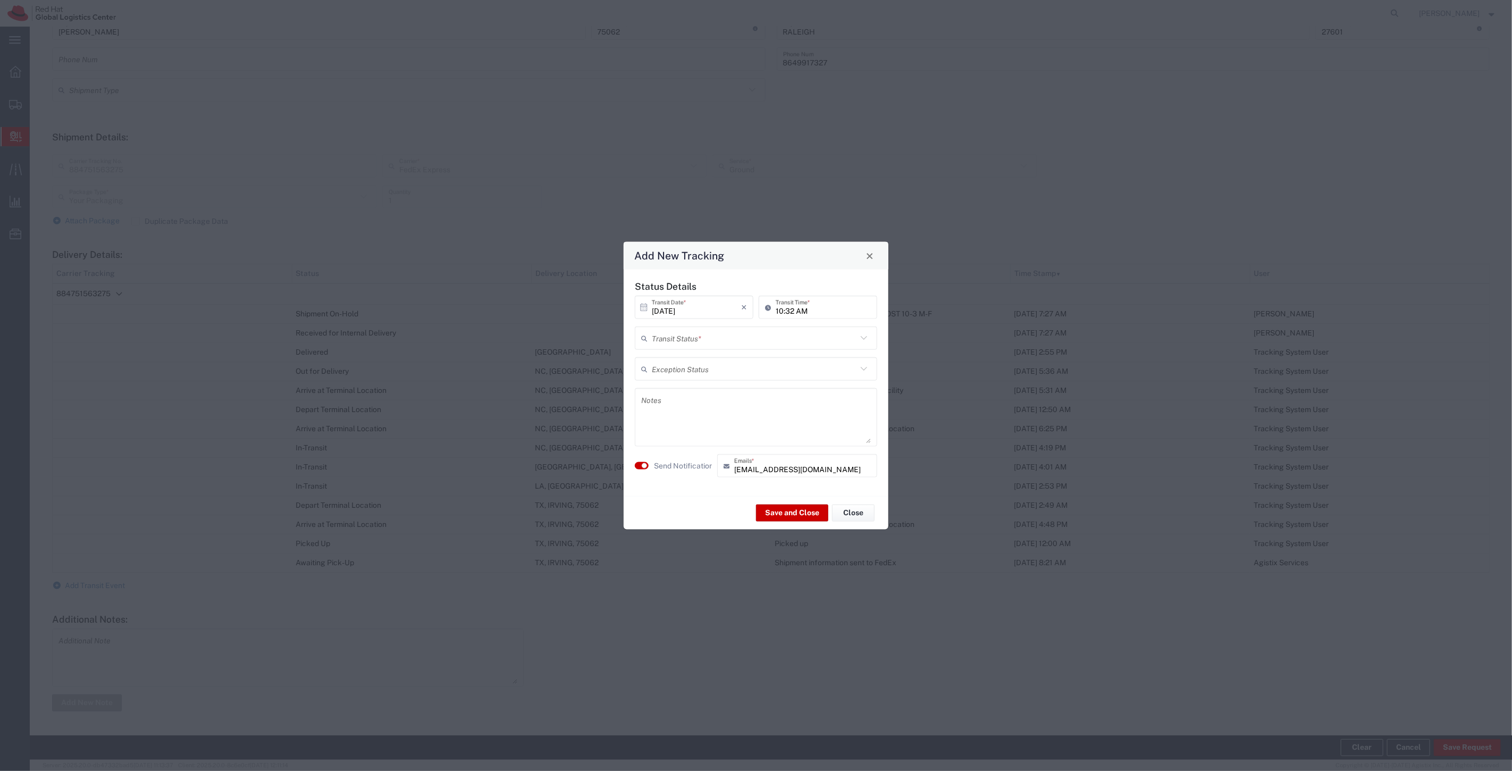
click at [672, 338] on input "text" at bounding box center [754, 338] width 205 height 19
click at [674, 371] on span "Forwarded" at bounding box center [756, 379] width 240 height 16
click at [690, 346] on input "Forwarded" at bounding box center [754, 338] width 205 height 19
click at [674, 371] on span "Delivery Confirmation" at bounding box center [756, 379] width 240 height 16
type input "Delivery Confirmation"
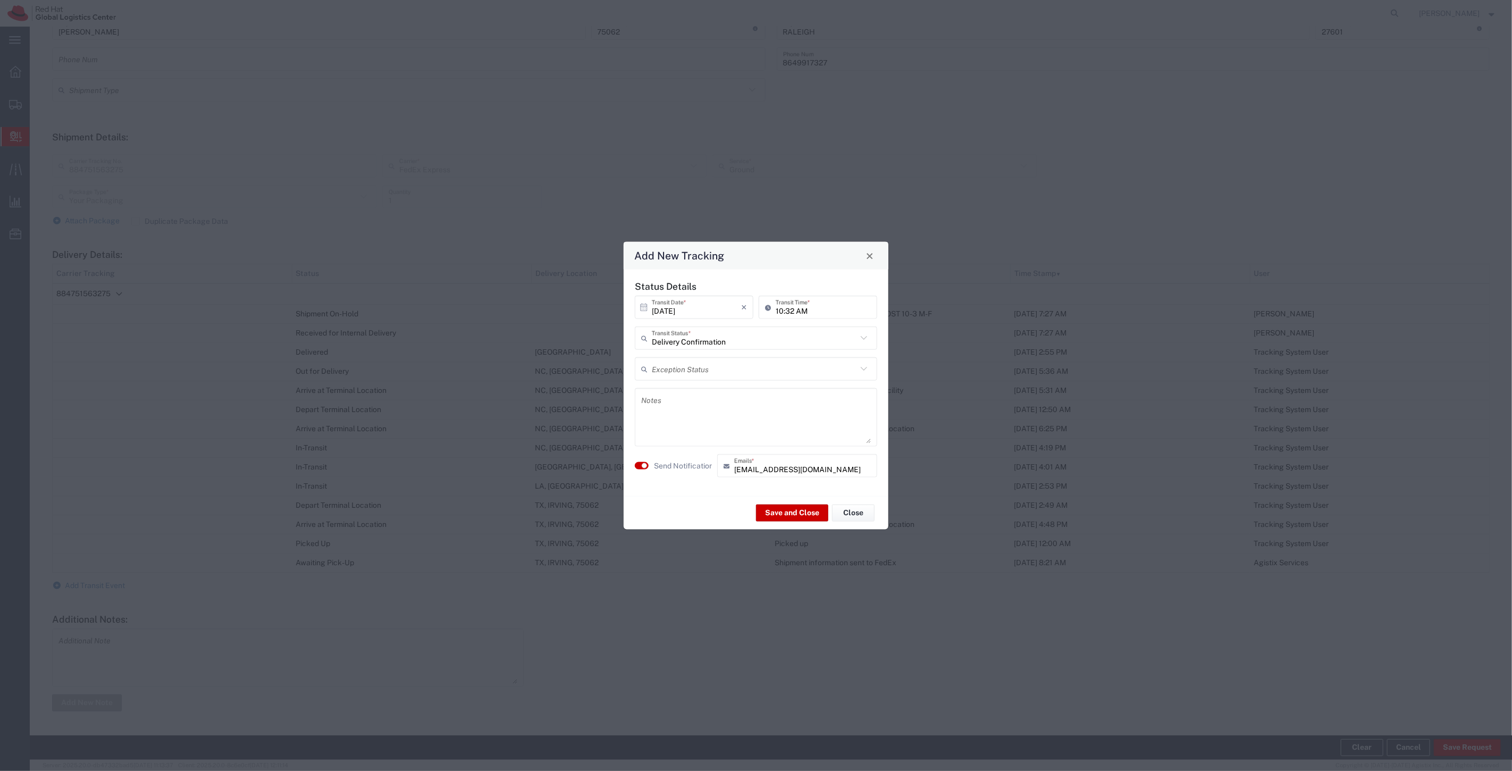
click at [675, 464] on label "Send Notification" at bounding box center [684, 465] width 60 height 11
click at [775, 512] on button "Save and Close" at bounding box center [792, 512] width 72 height 17
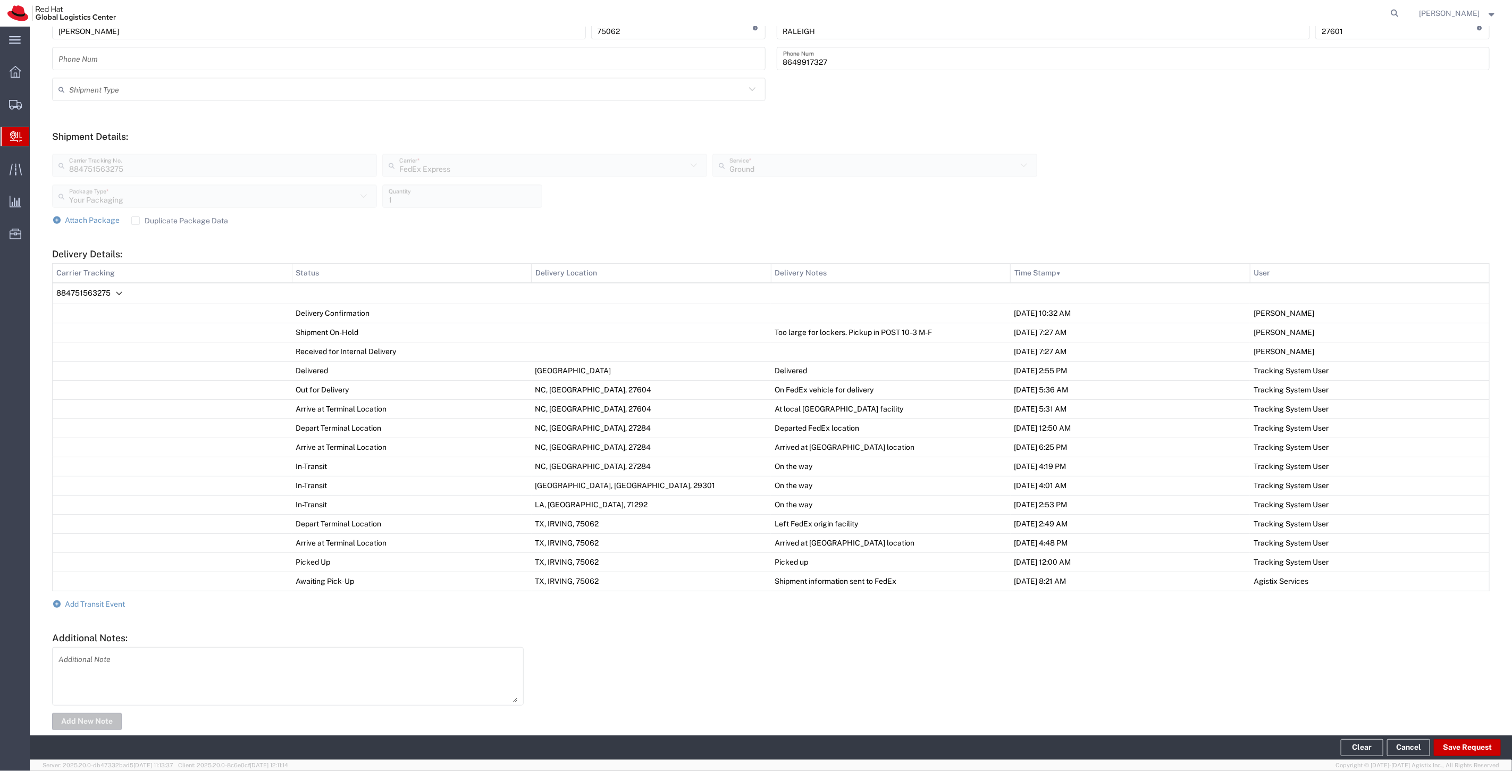
scroll to position [0, 0]
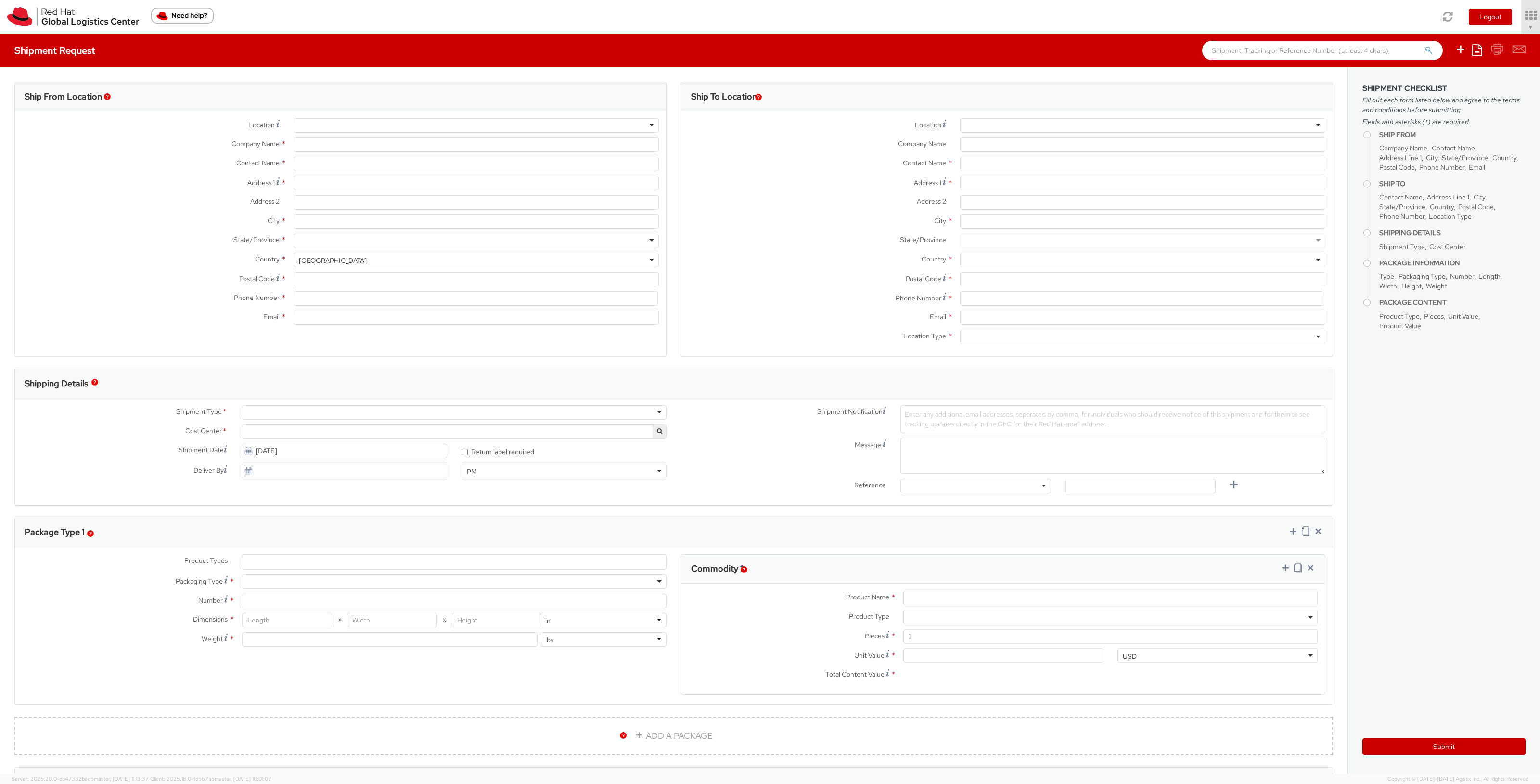
select select "901"
type input "Red Hat, Inc."
type input "[PERSON_NAME]"
type input "[STREET_ADDRESS]"
type input "RALEIGH"
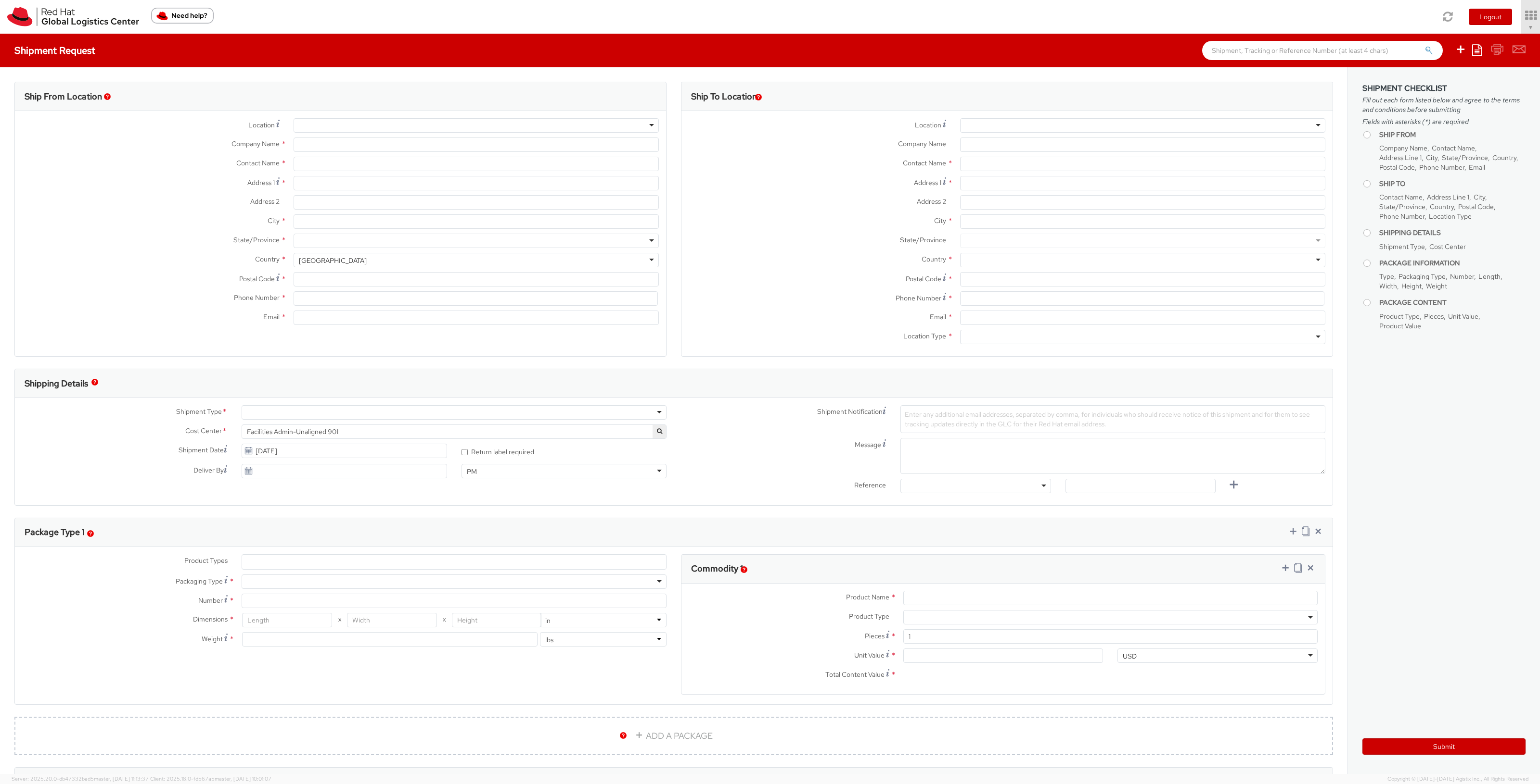
type input "27601"
type input "[PHONE_NUMBER]"
type input "solee@redhat.com"
select select
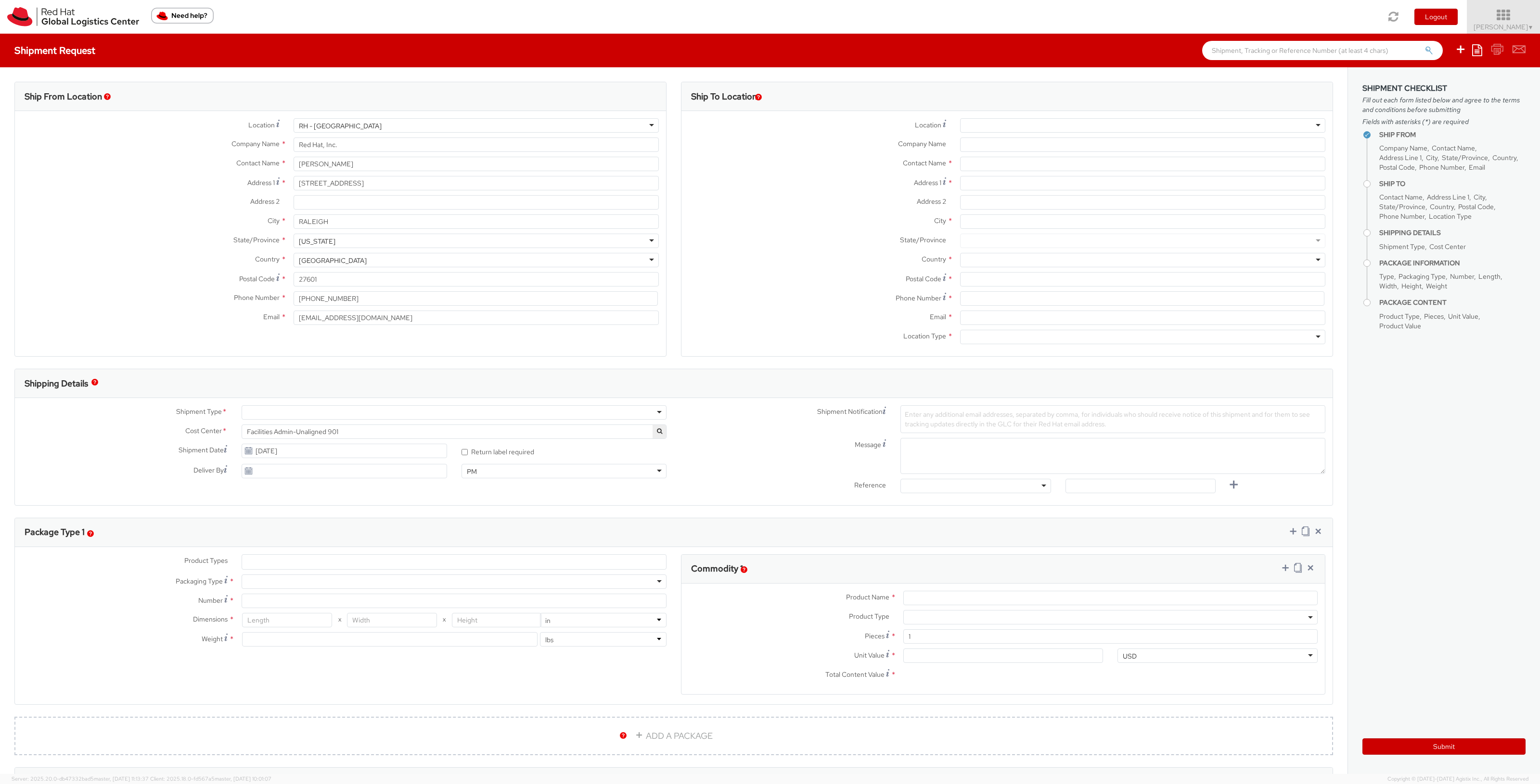
click at [1475, 22] on icon at bounding box center [1503, 15] width 84 height 14
click at [1473, 174] on link "Logistics Dashboard" at bounding box center [1501, 173] width 77 height 21
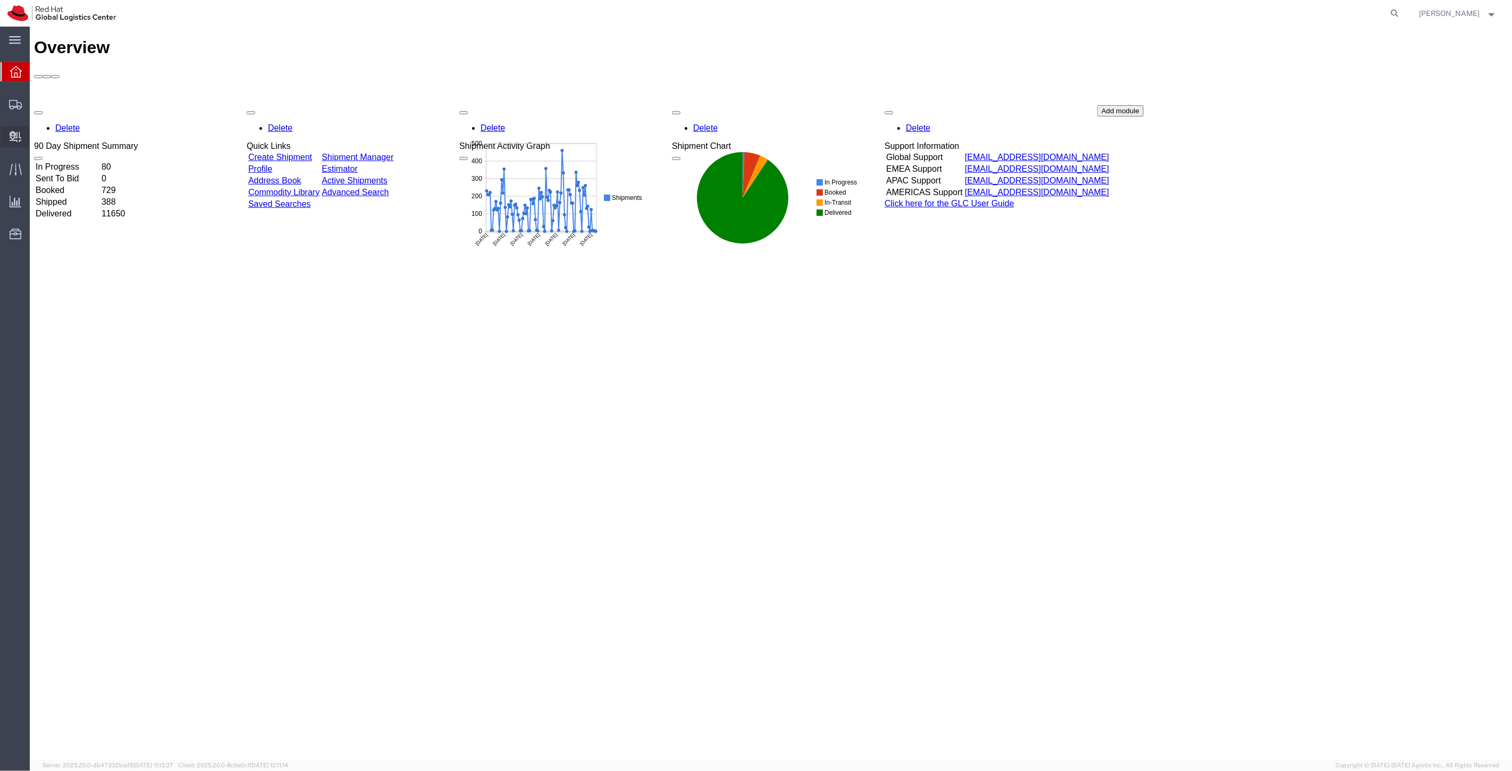
click at [0, 0] on span "Create Delivery" at bounding box center [0, 0] width 0 height 0
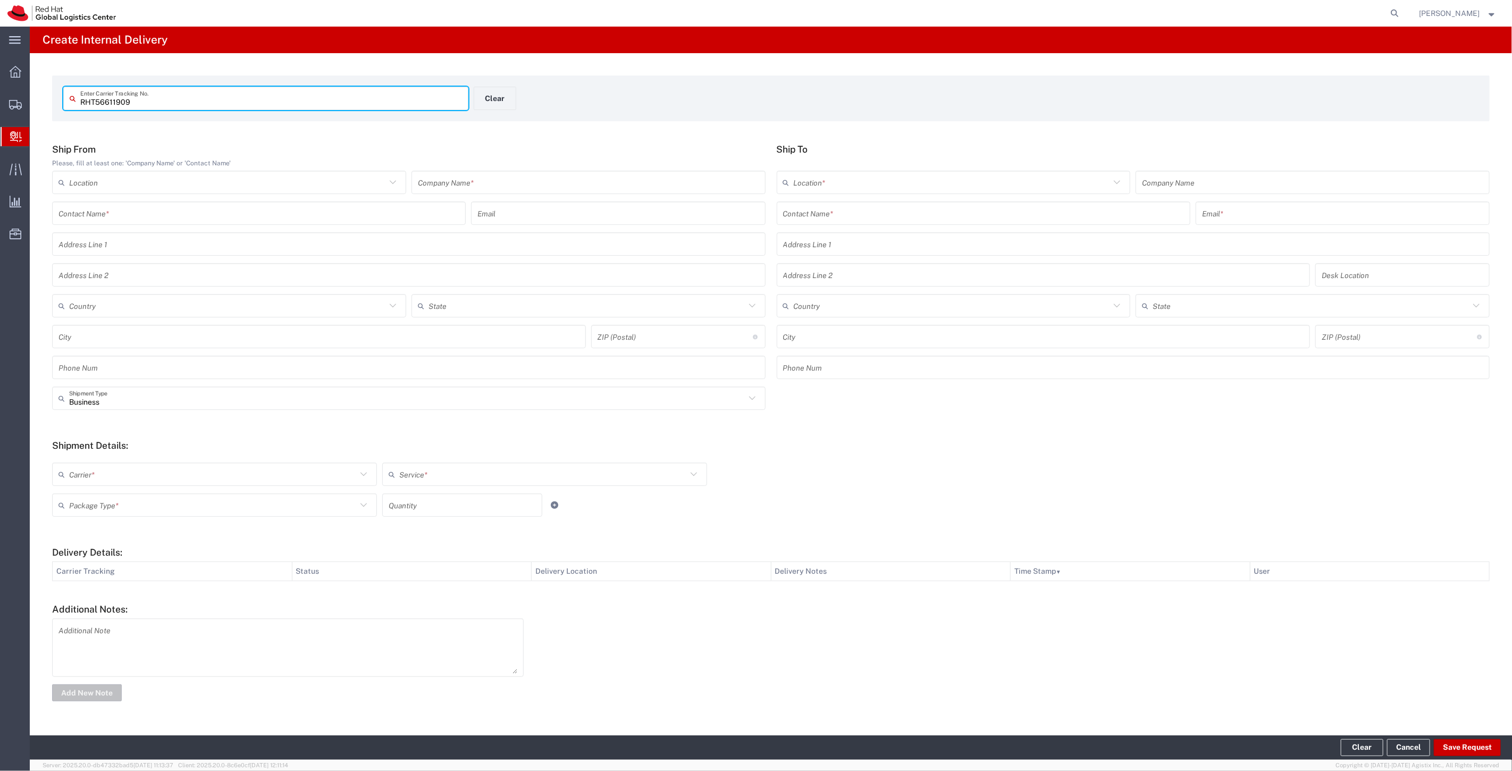
type input "RHT56611909"
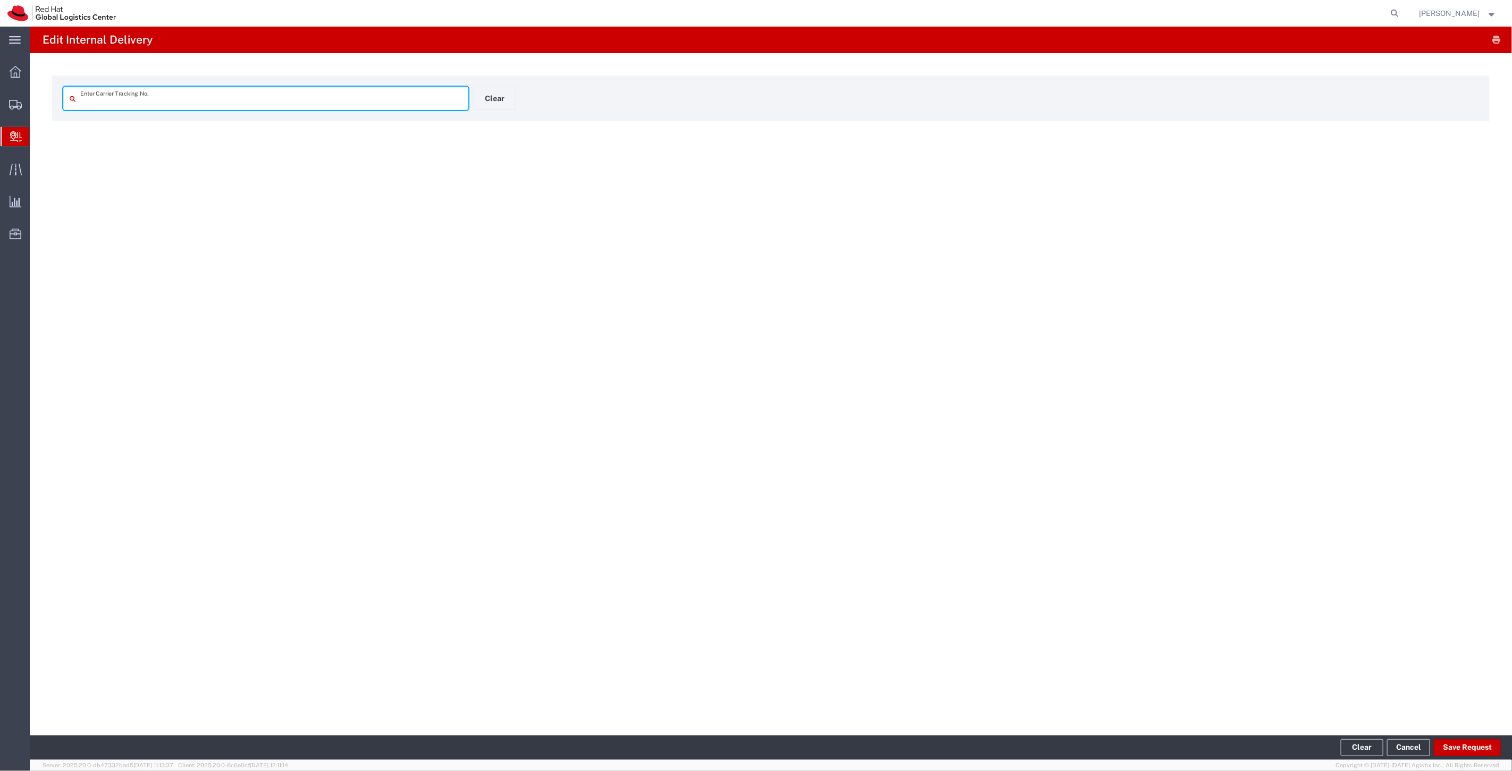
type input "RHT56611909"
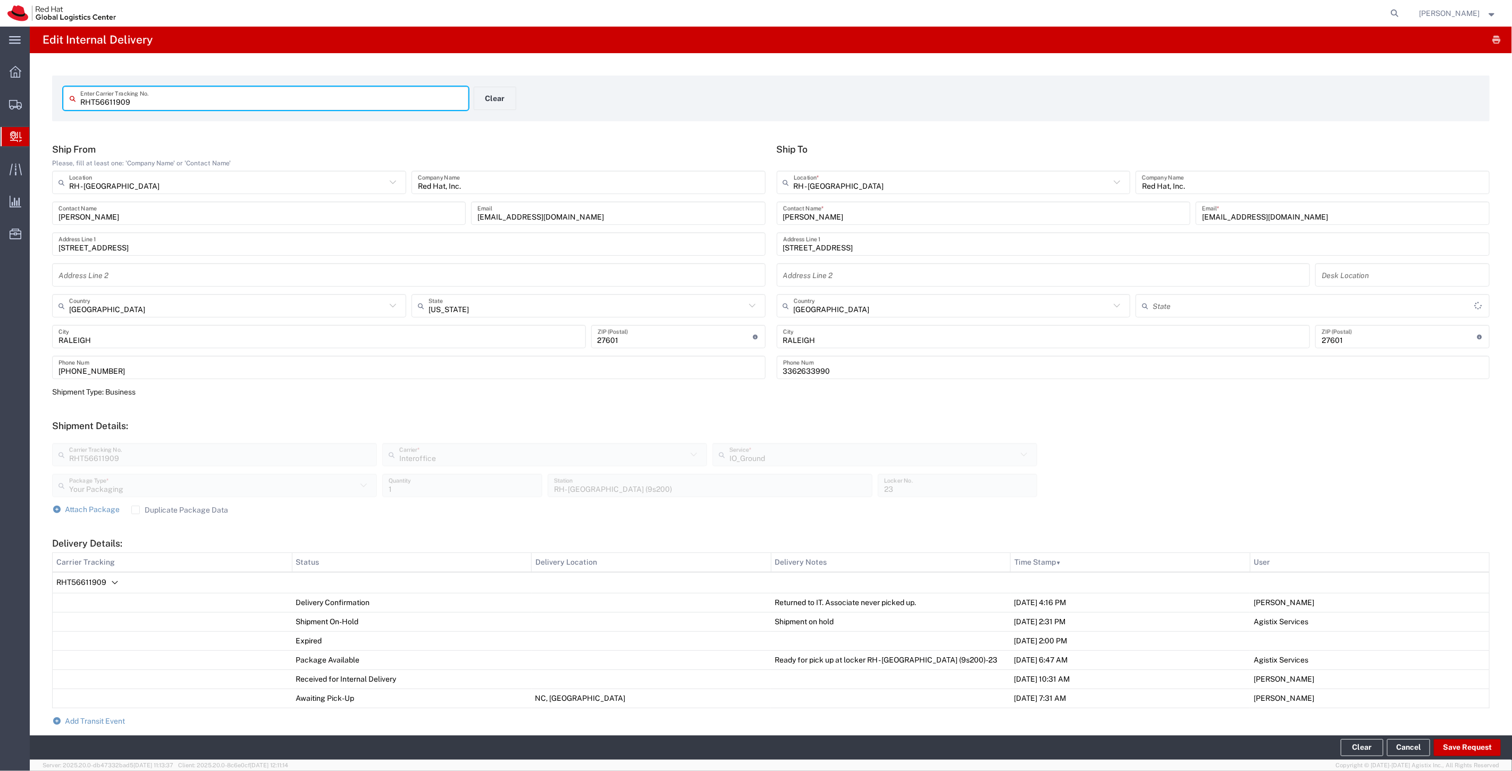
type input "[US_STATE]"
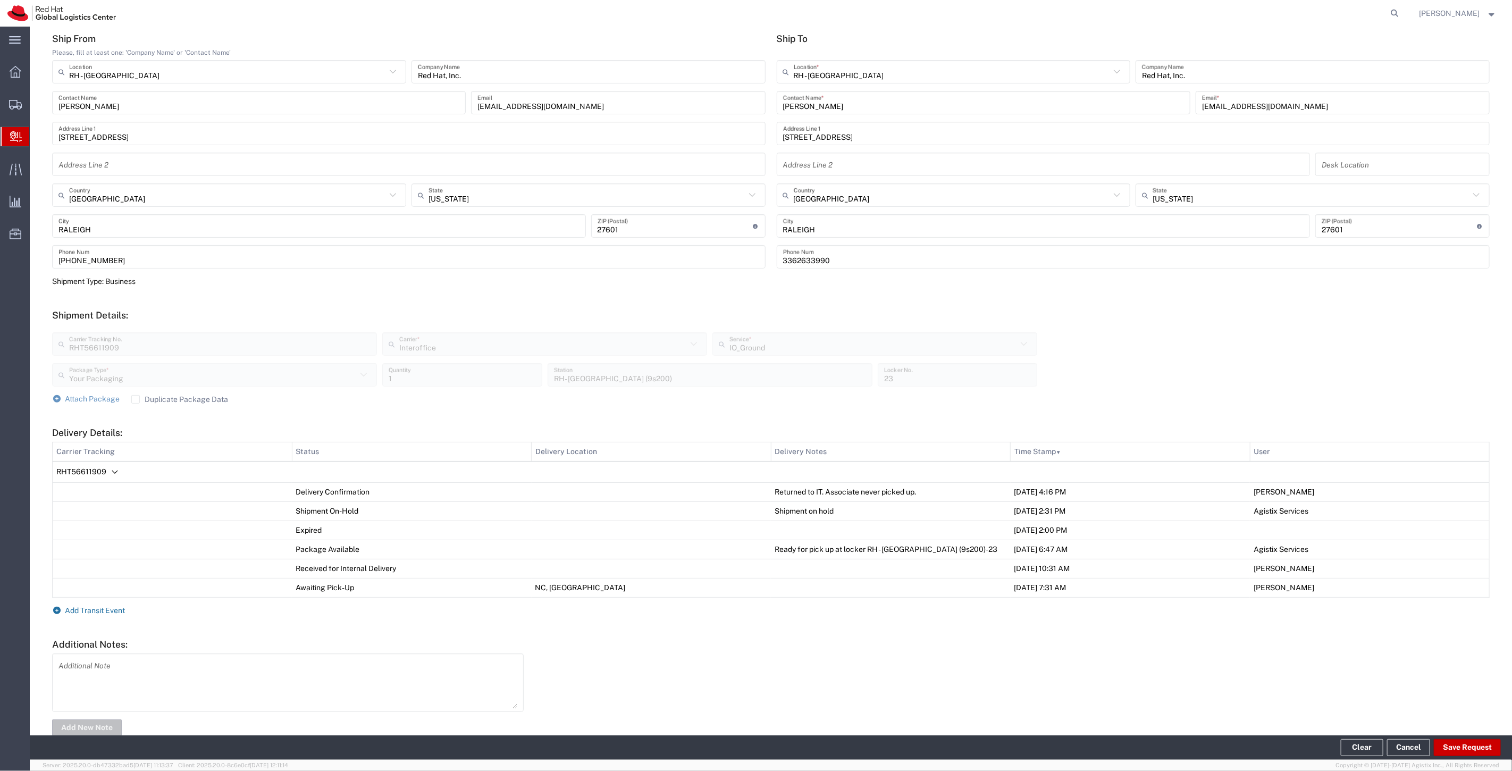
click at [98, 610] on span "Add Transit Event" at bounding box center [95, 610] width 60 height 9
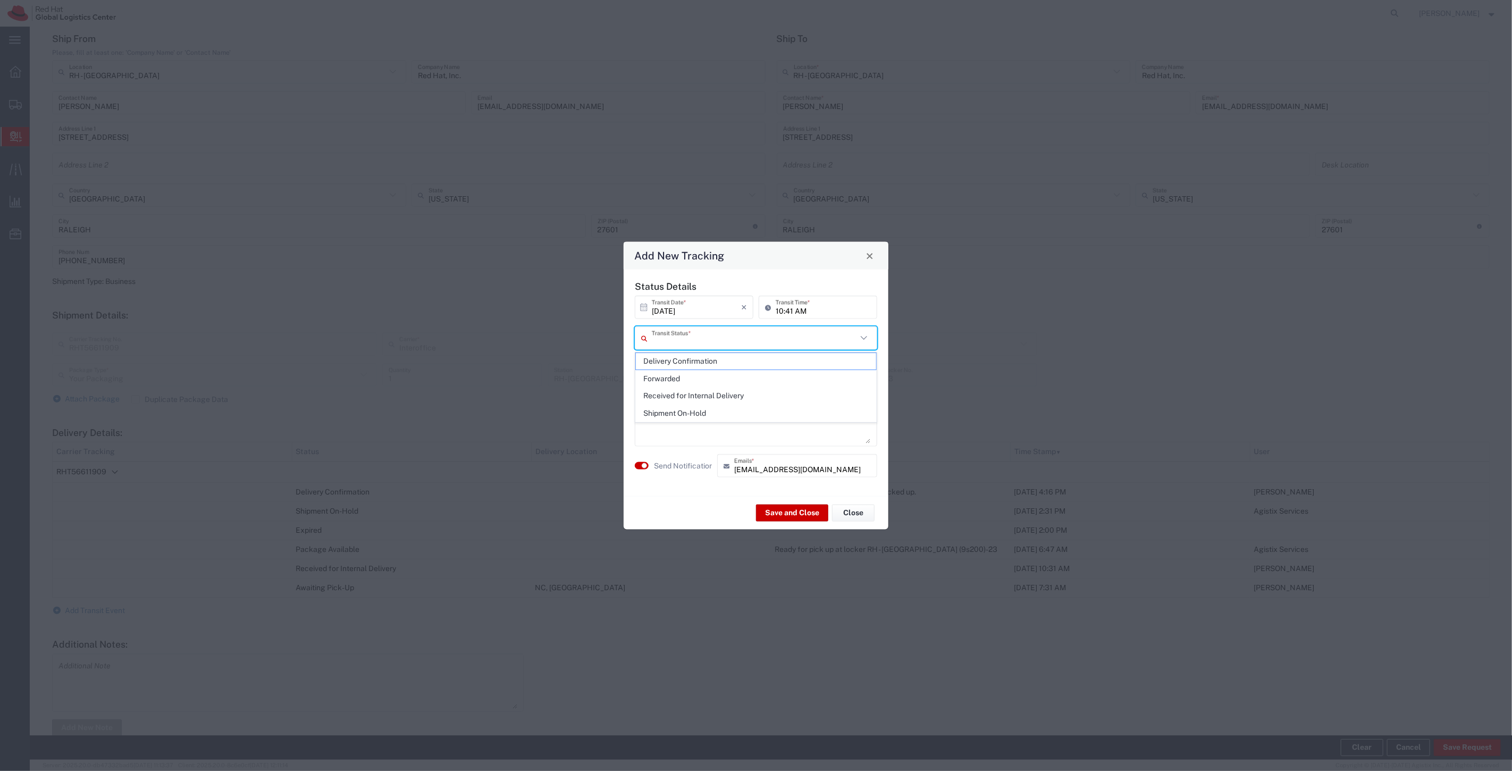
click at [677, 345] on input "text" at bounding box center [754, 338] width 205 height 19
click at [676, 361] on span "Delivery Confirmation" at bounding box center [756, 361] width 240 height 16
type input "Delivery Confirmation"
click at [673, 458] on agx-switch-control "Send Notification" at bounding box center [673, 465] width 82 height 23
click at [671, 461] on label "Send Notification" at bounding box center [684, 465] width 60 height 11
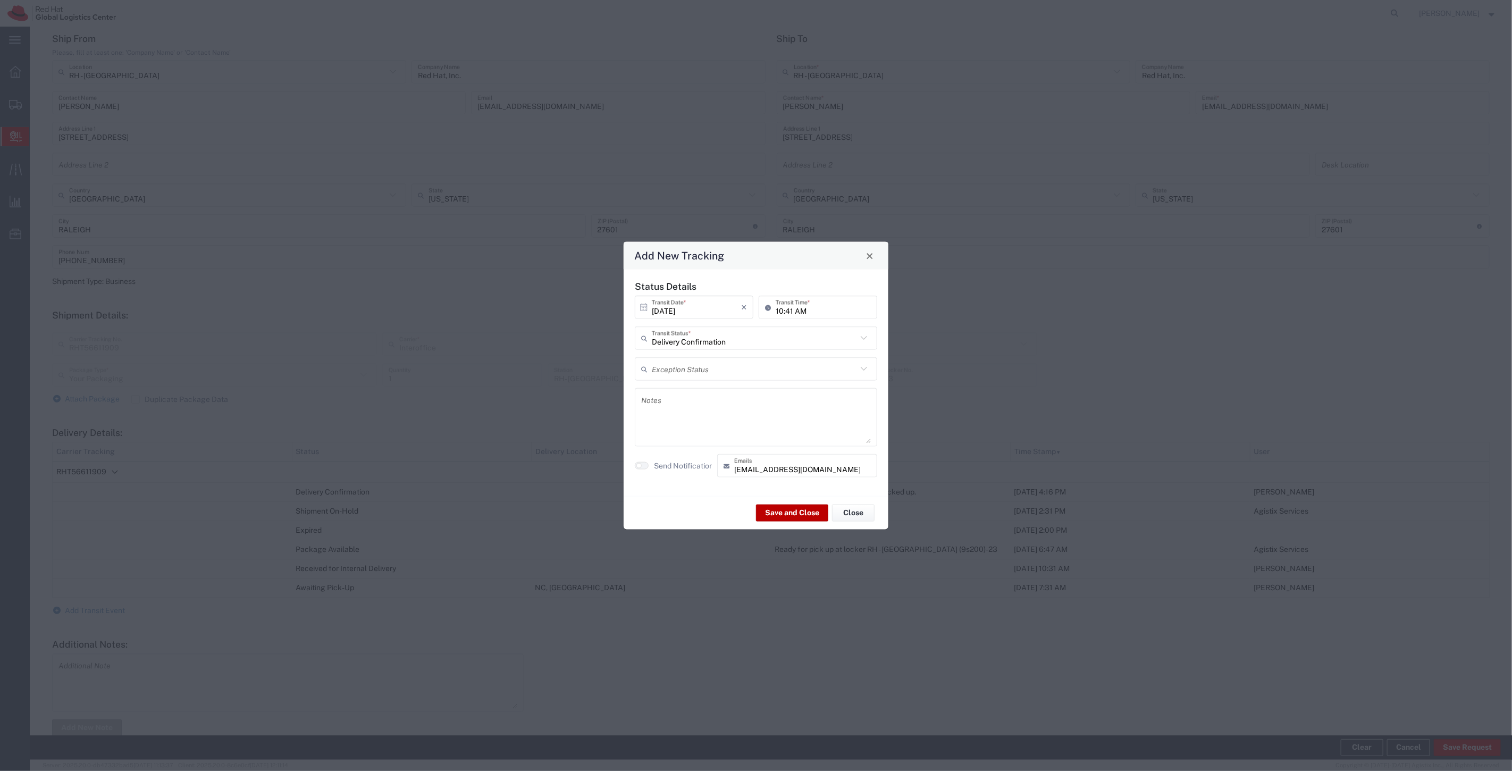
click at [767, 508] on button "Save and Close" at bounding box center [792, 512] width 72 height 17
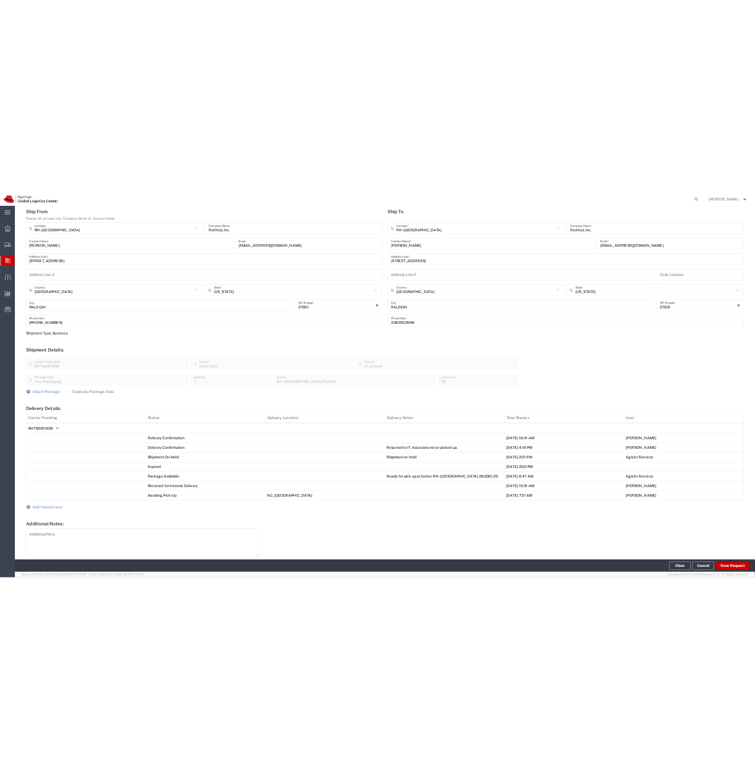
scroll to position [0, 0]
